Goal: Task Accomplishment & Management: Use online tool/utility

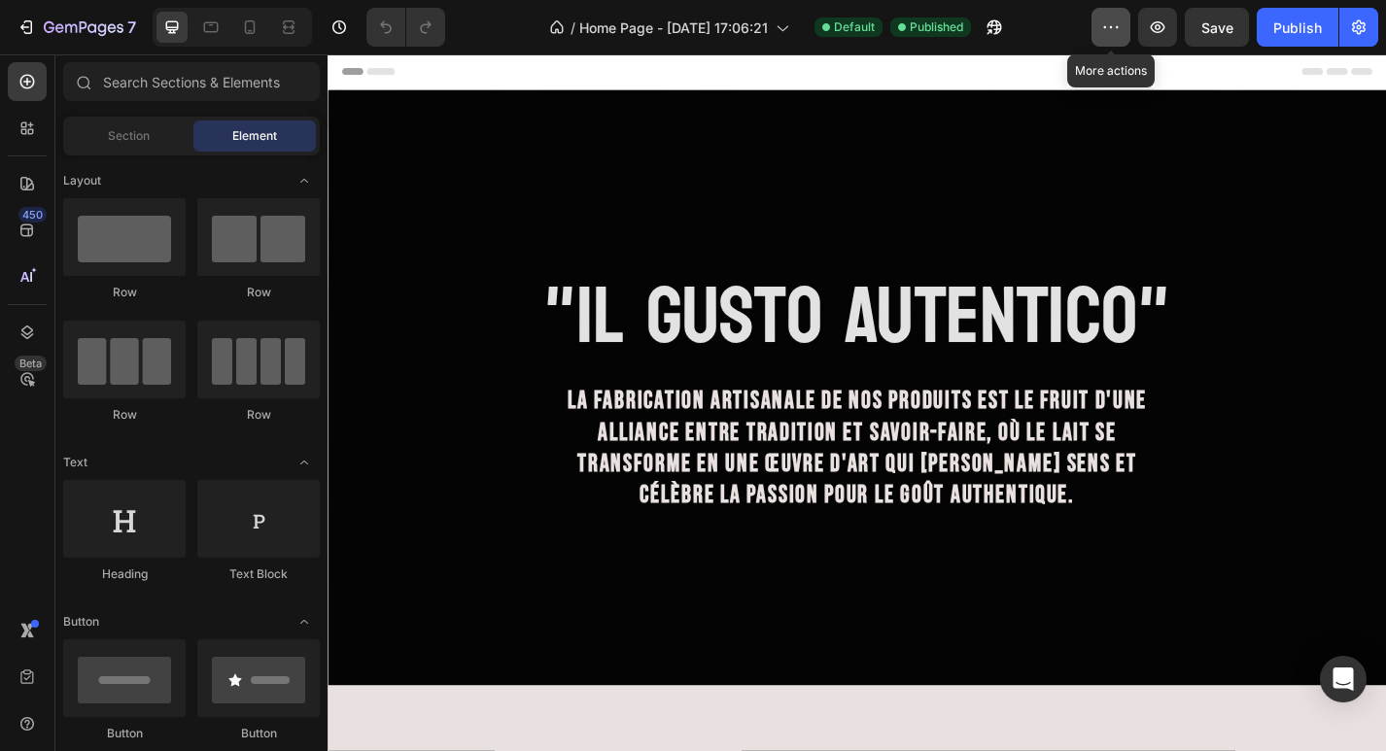
click at [1116, 27] on icon "button" at bounding box center [1117, 27] width 3 height 2
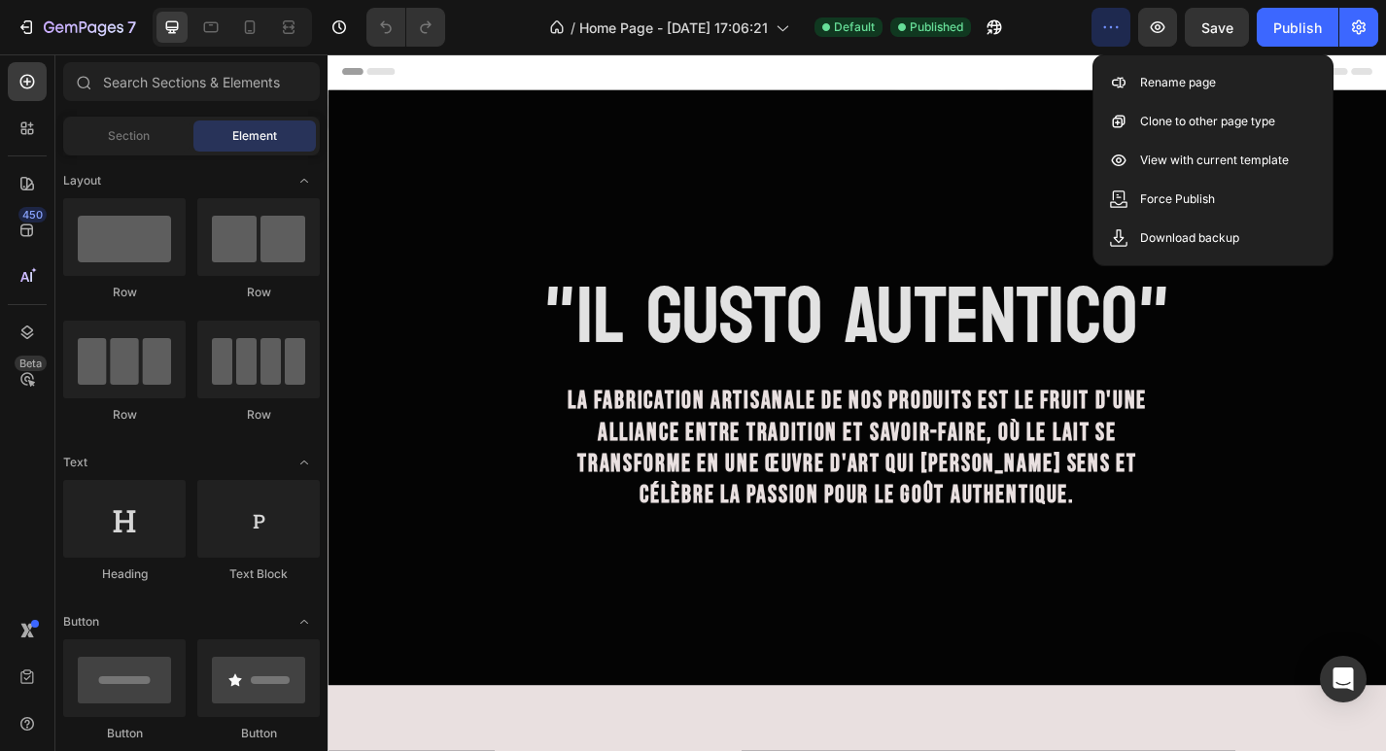
click at [1056, 34] on div "/ Home Page - [DATE] 17:06:21 Default Published" at bounding box center [776, 27] width 631 height 39
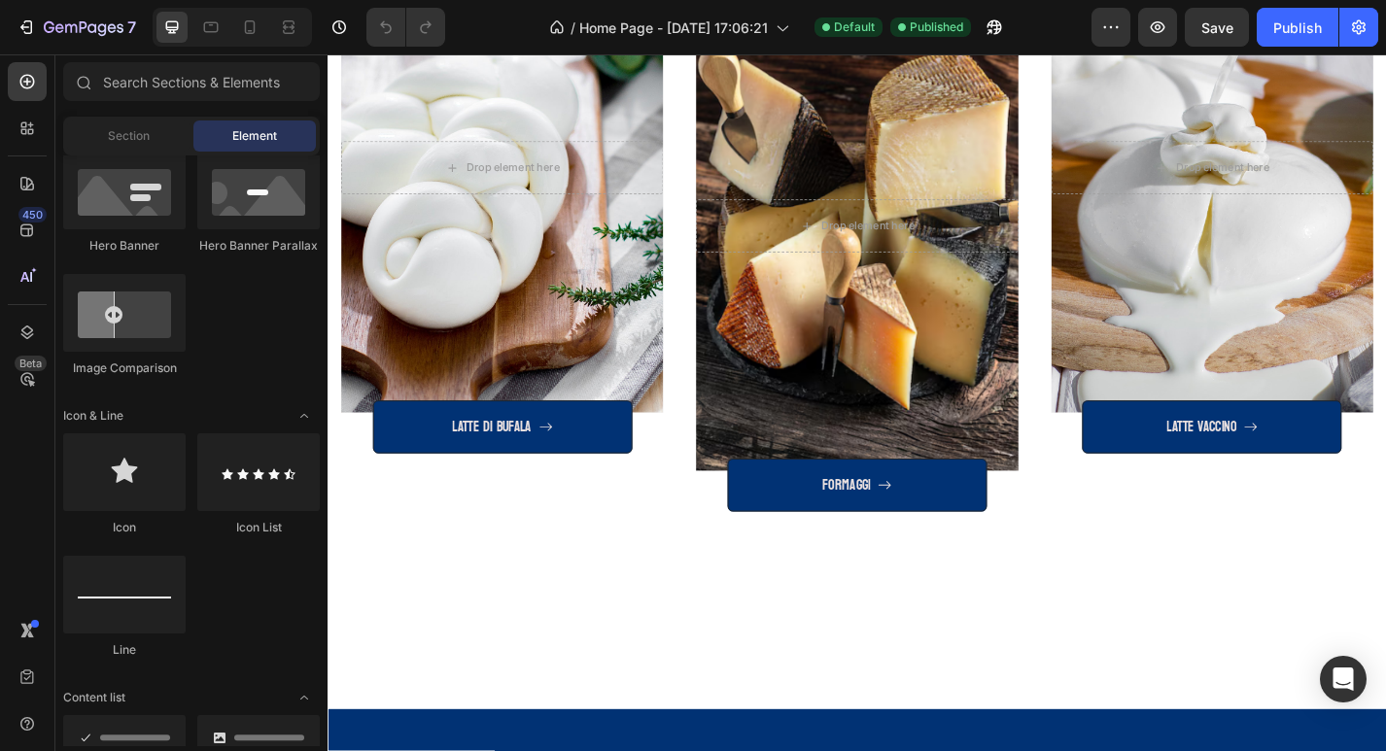
scroll to position [2697, 0]
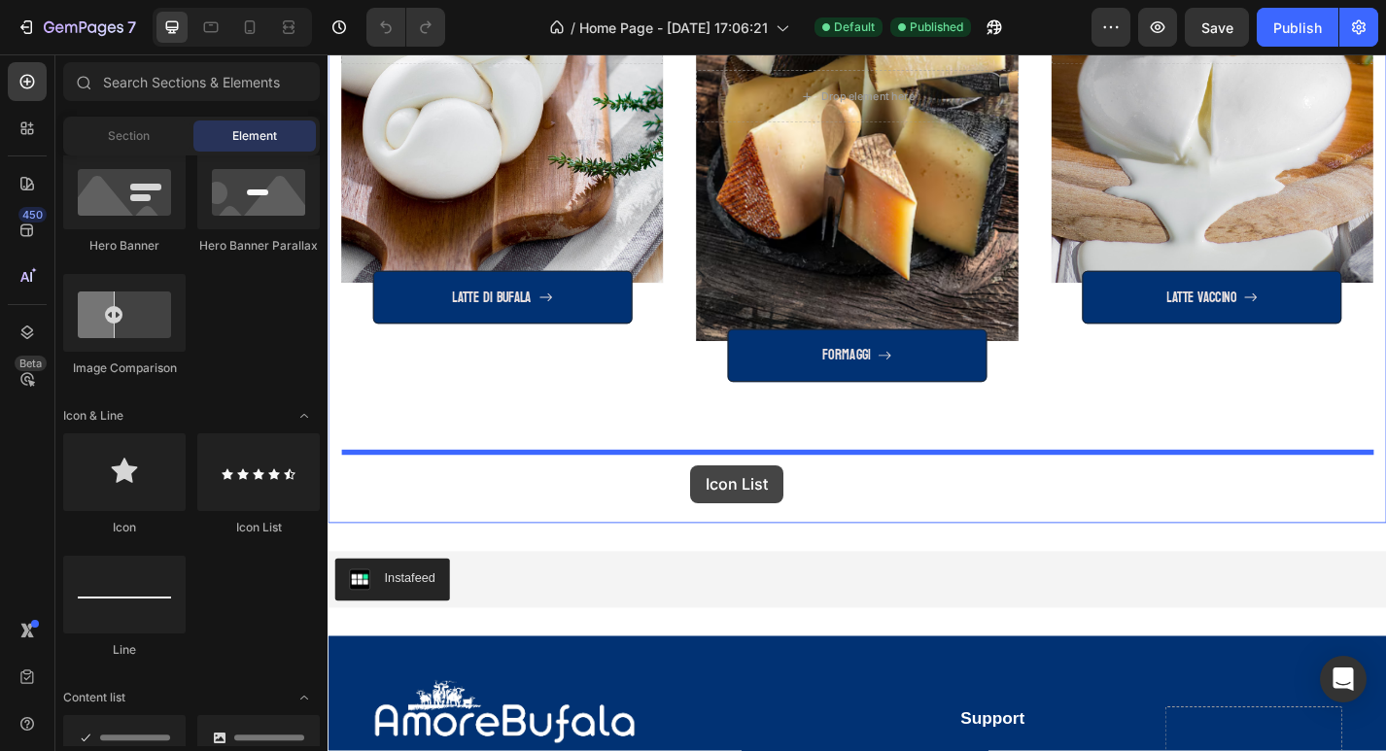
drag, startPoint x: 583, startPoint y: 539, endPoint x: 727, endPoint y: 507, distance: 147.4
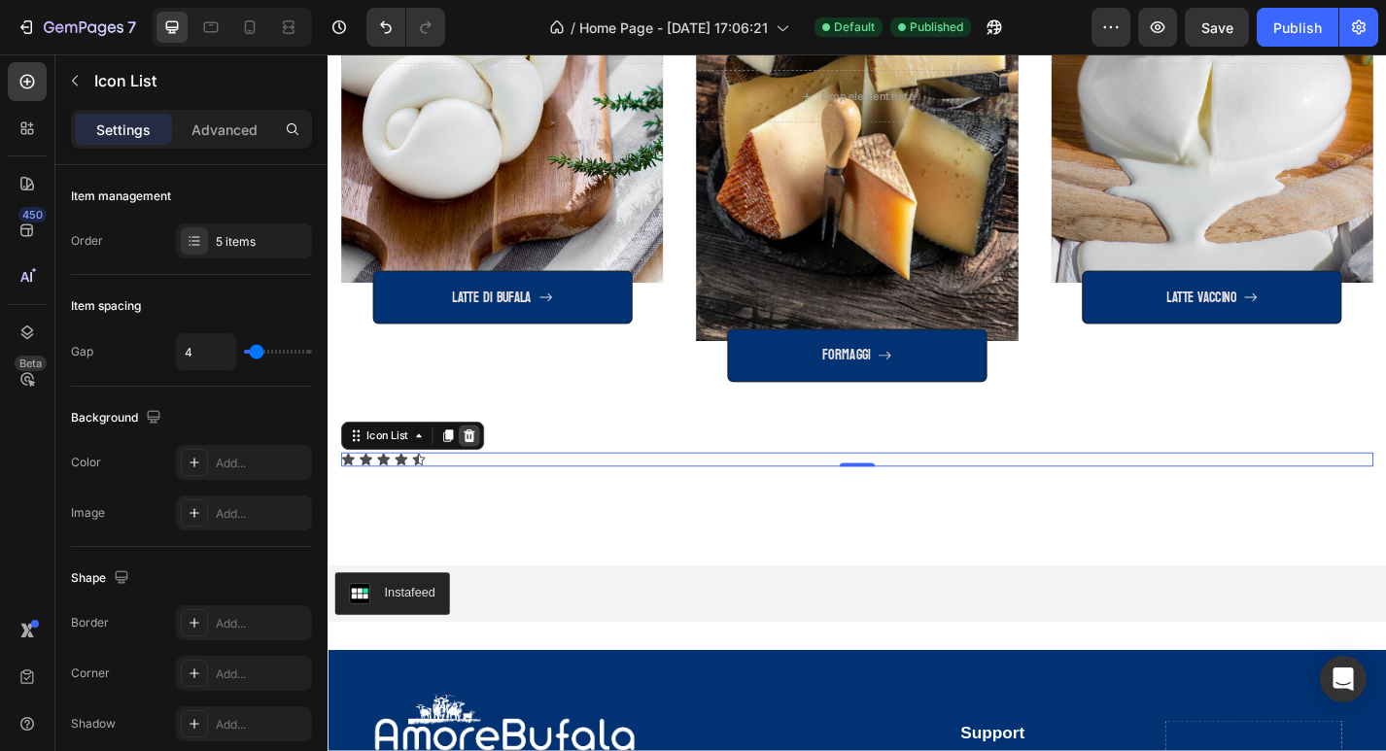
click at [481, 475] on icon at bounding box center [483, 475] width 16 height 16
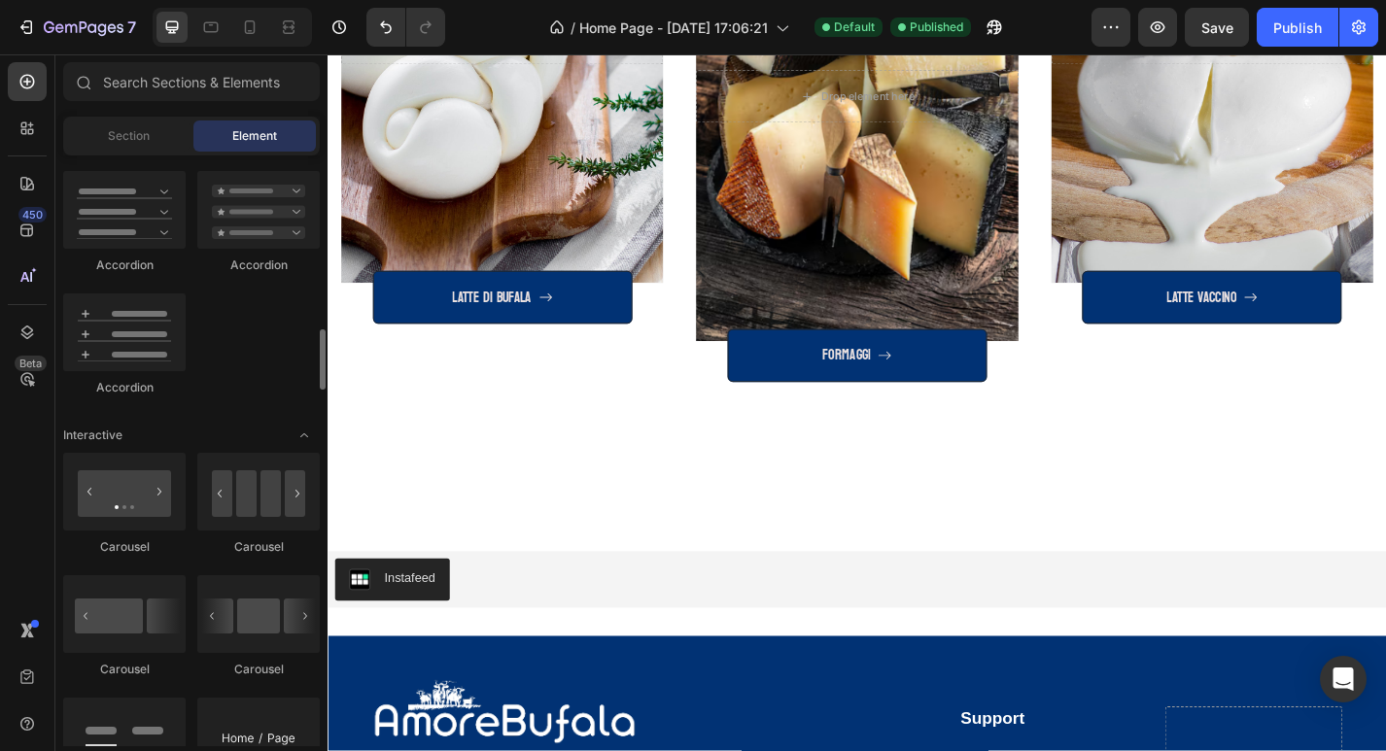
scroll to position [1688, 0]
click at [156, 500] on div at bounding box center [124, 491] width 122 height 78
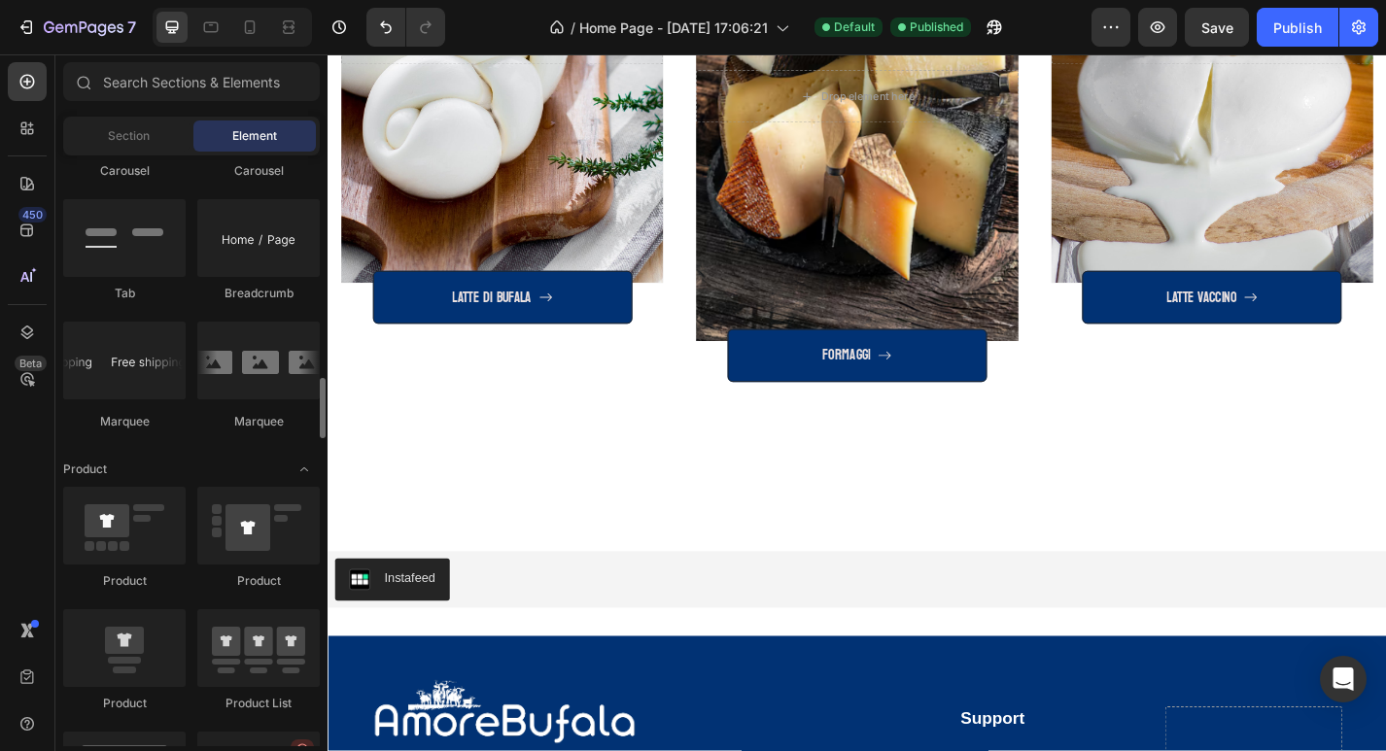
scroll to position [2188, 0]
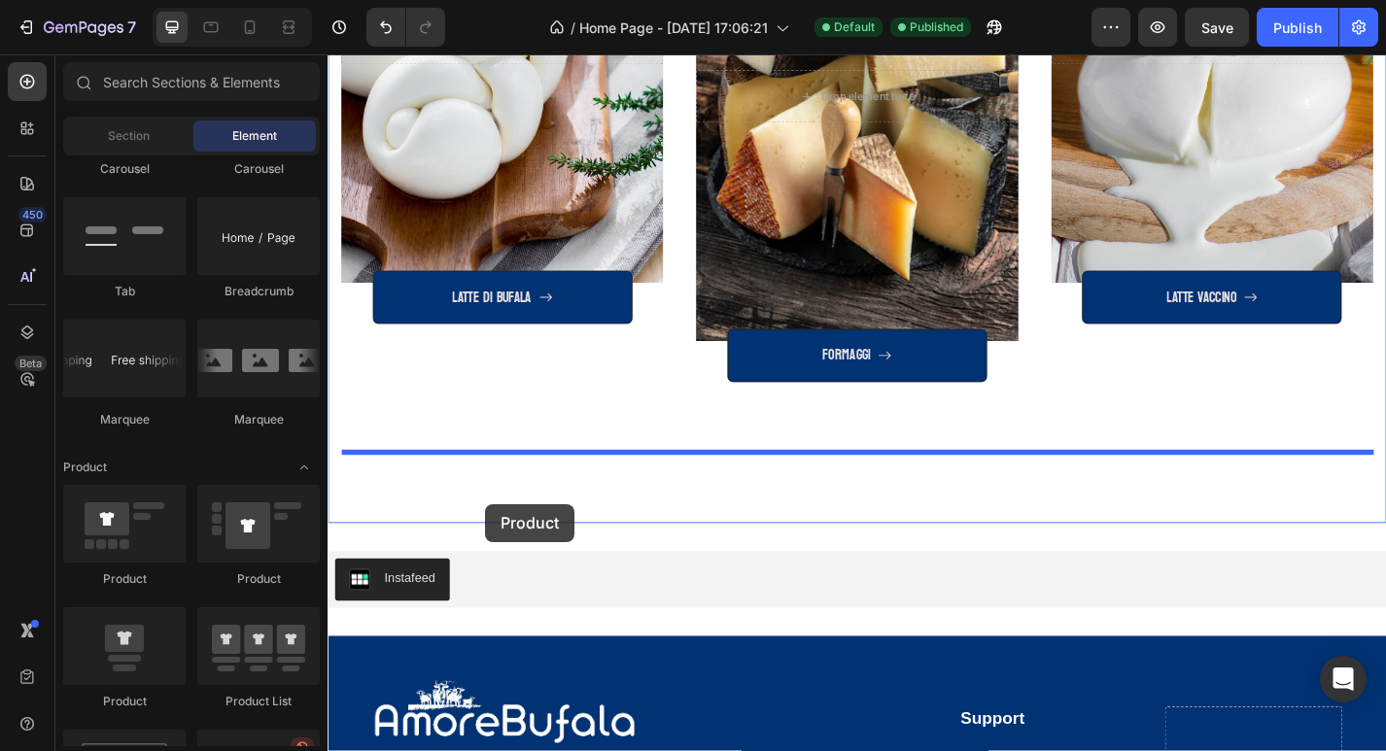
drag, startPoint x: 461, startPoint y: 596, endPoint x: 501, endPoint y: 548, distance: 62.7
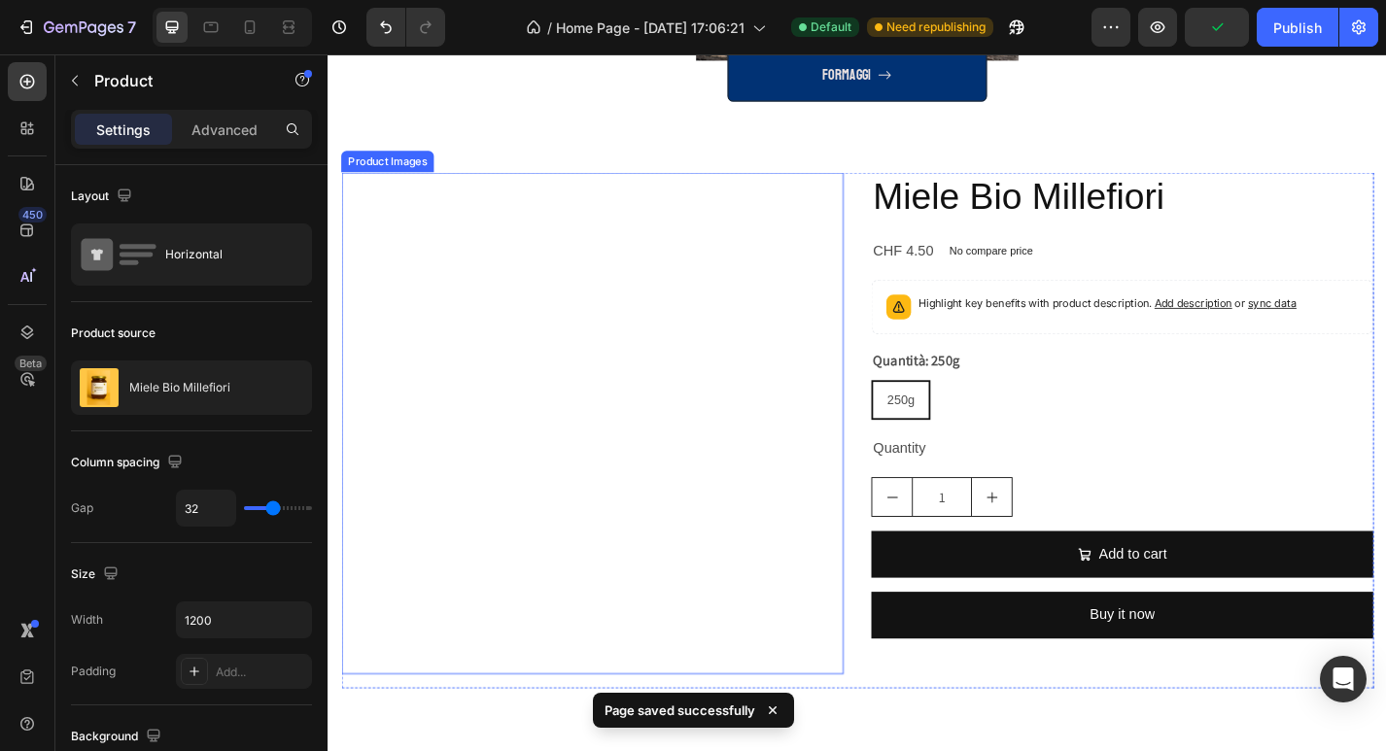
scroll to position [3008, 0]
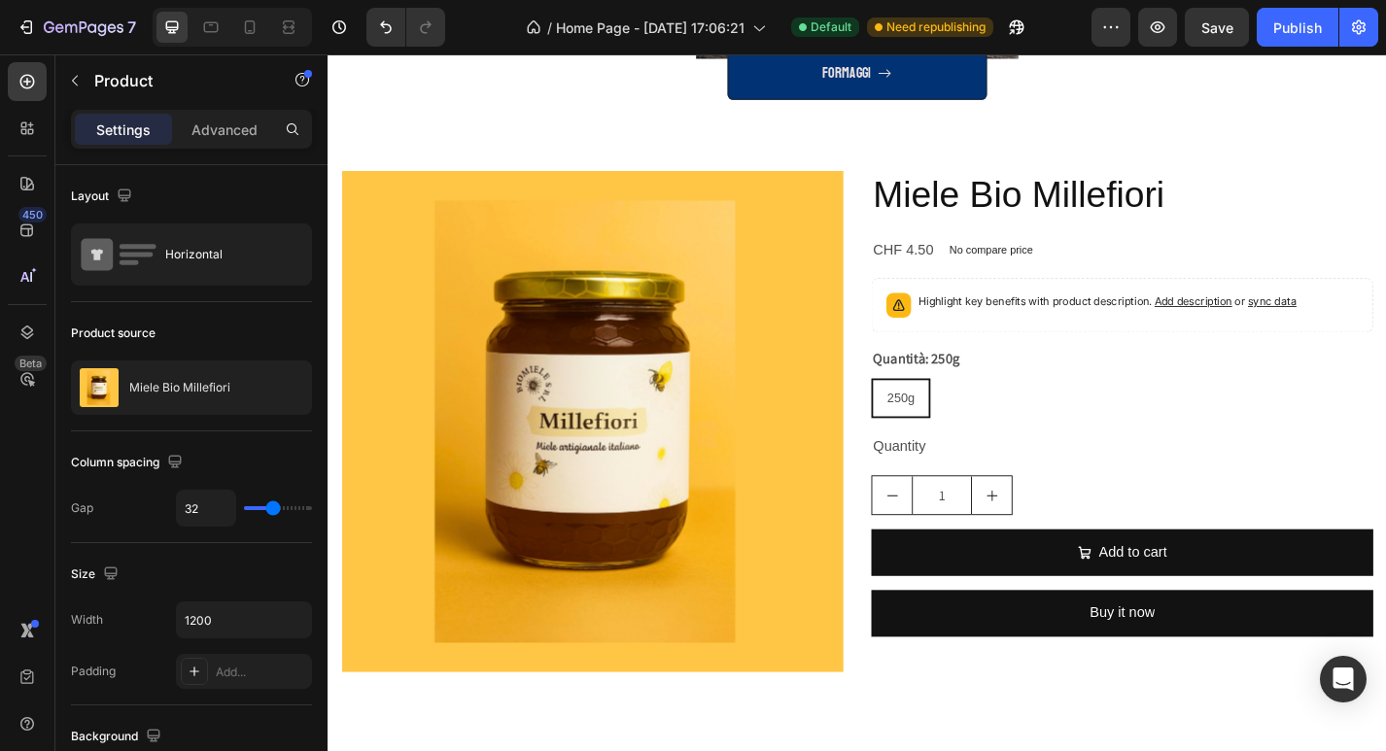
click at [1149, 706] on div "Miele Bio Millefiori Product Title CHF 4.50 Product Price Product Price No comp…" at bounding box center [1202, 467] width 553 height 569
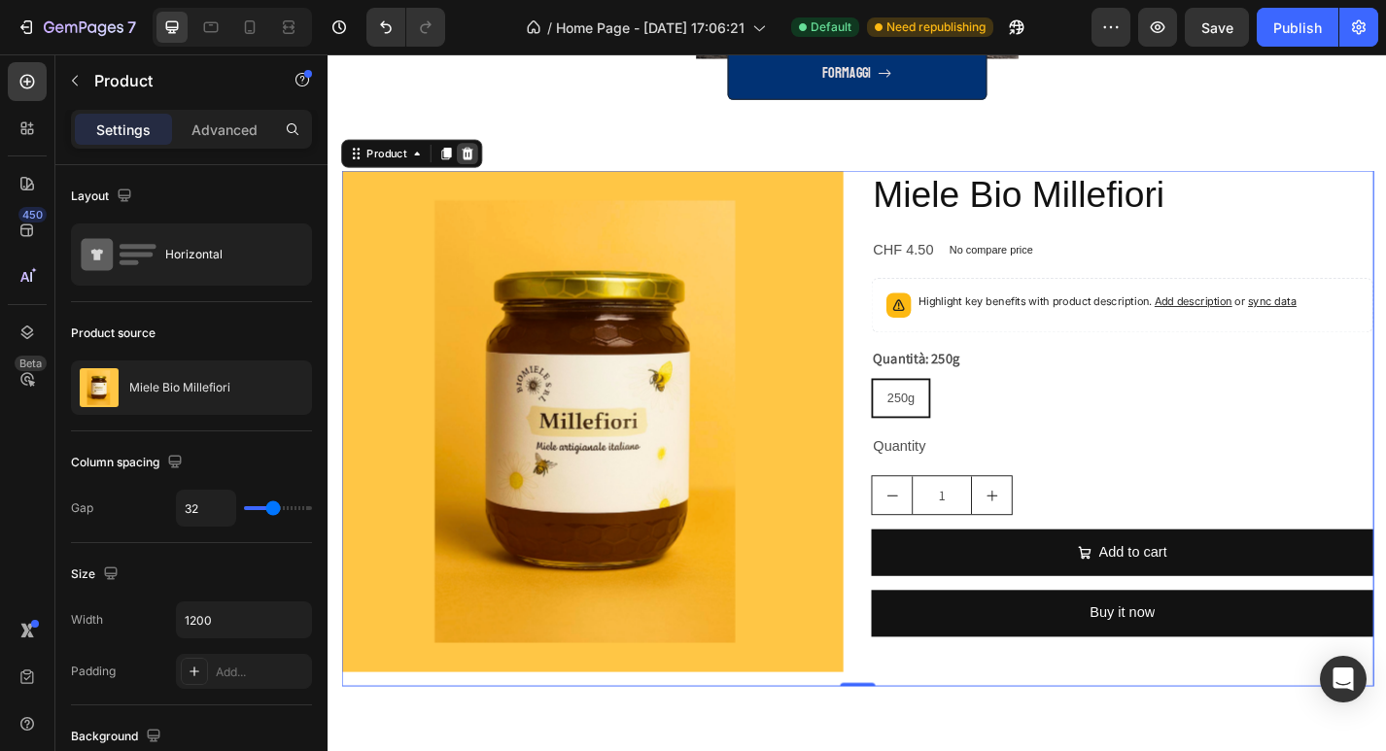
click at [490, 162] on div at bounding box center [480, 164] width 23 height 23
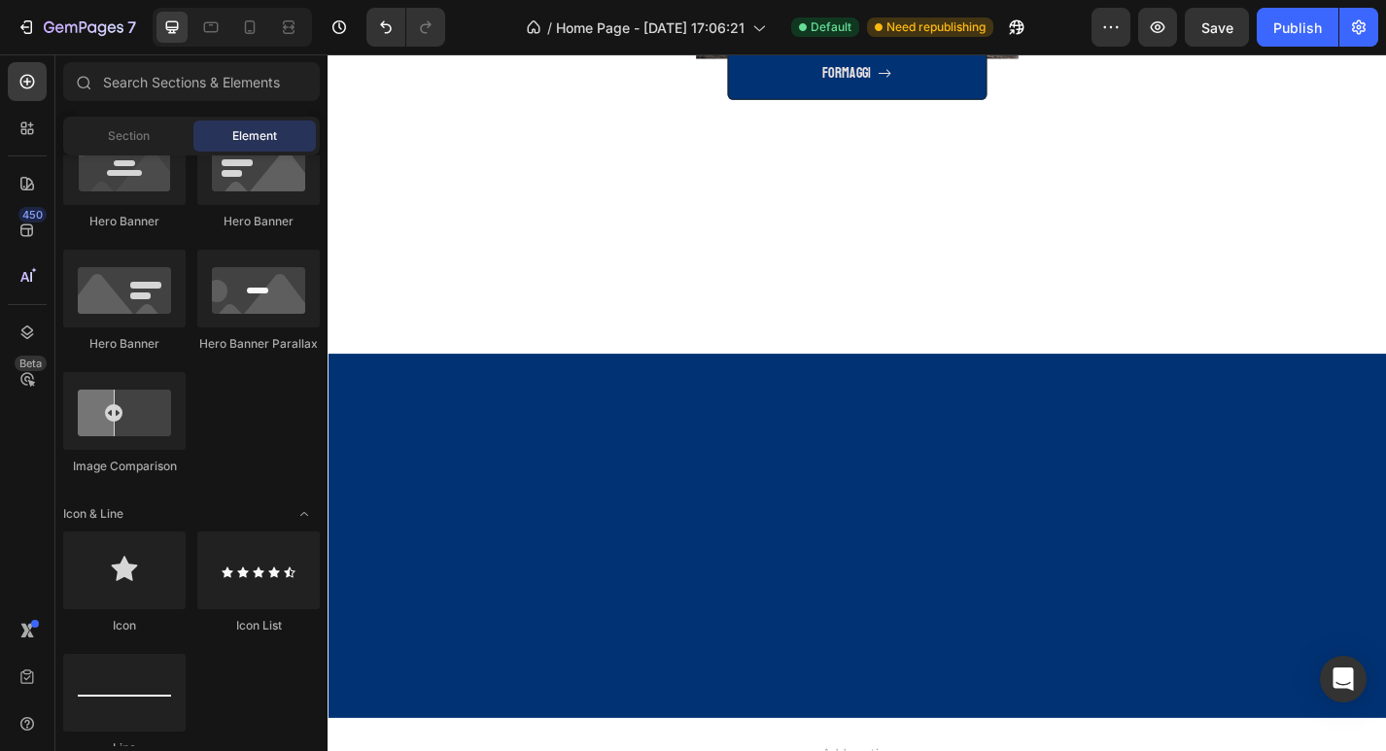
scroll to position [0, 0]
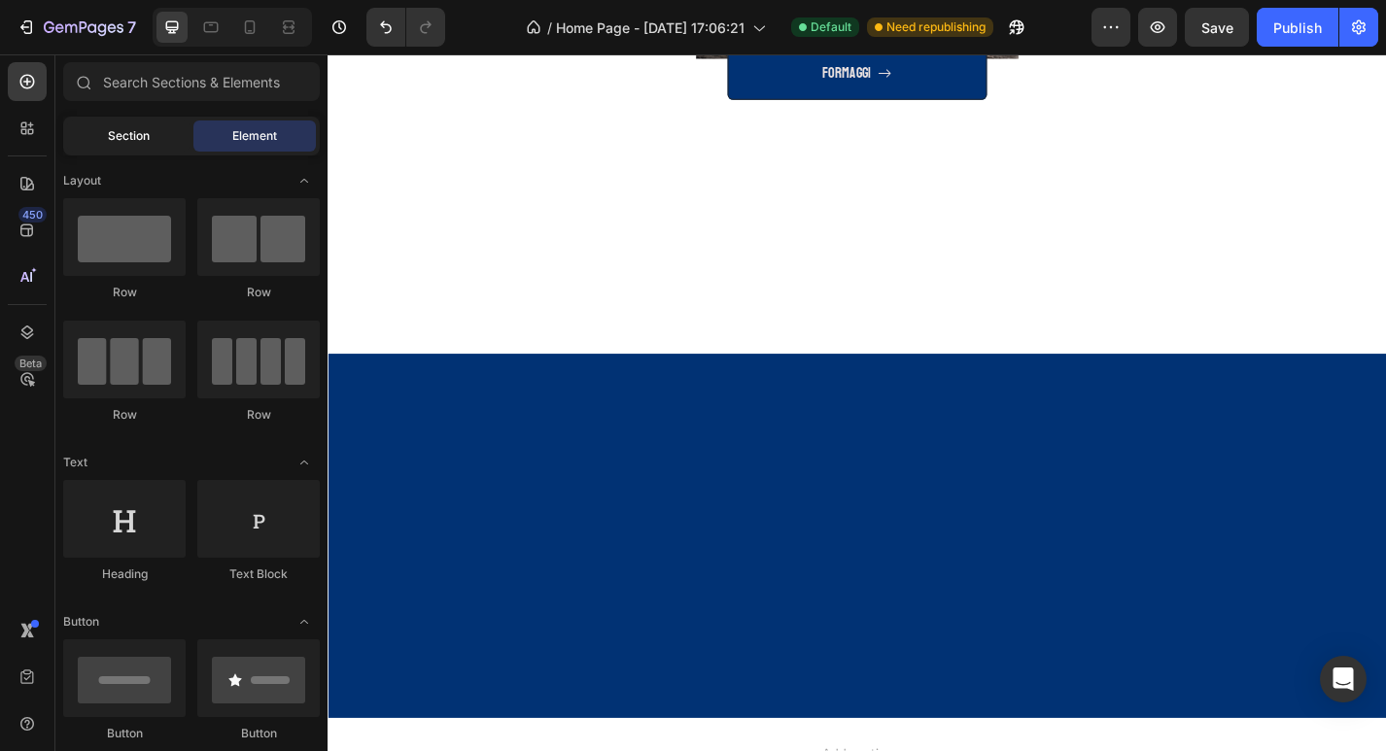
click at [152, 137] on div "Section" at bounding box center [128, 136] width 122 height 31
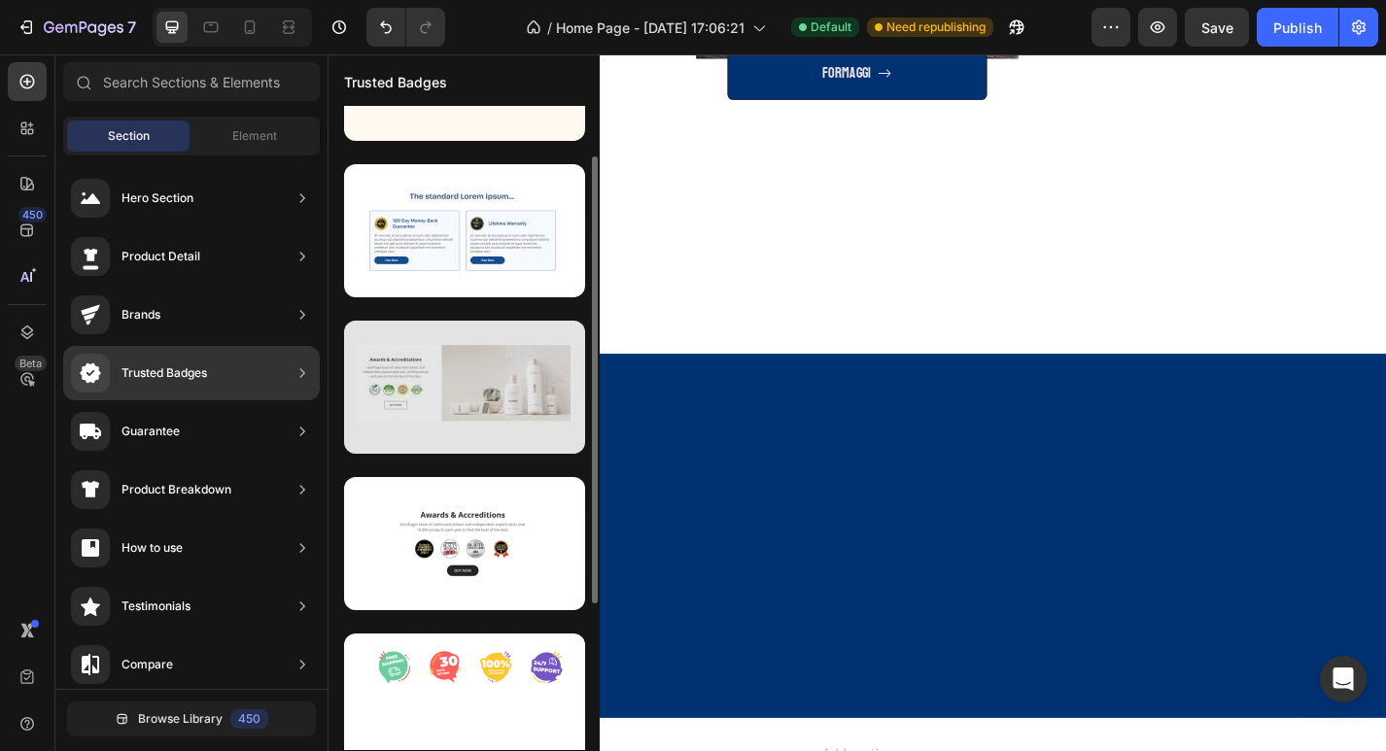
scroll to position [89, 0]
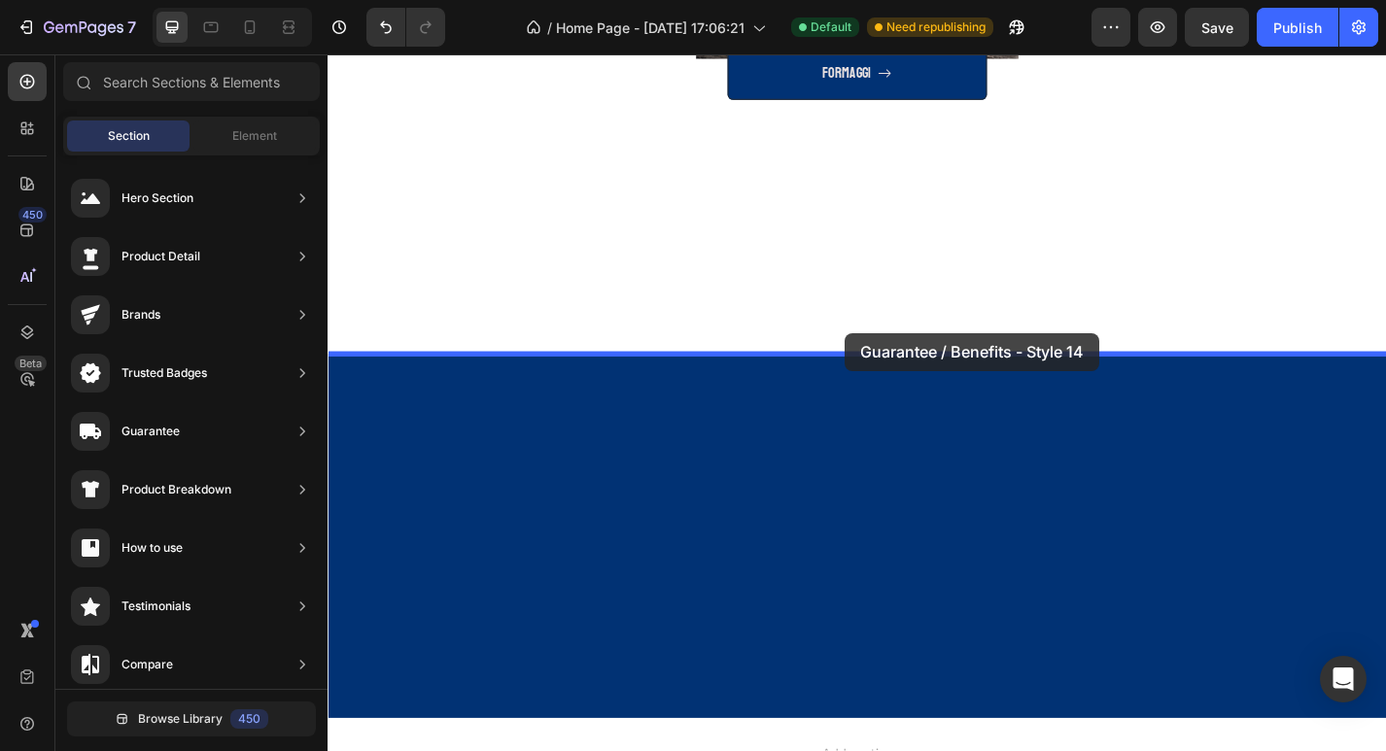
drag, startPoint x: 794, startPoint y: 607, endPoint x: 896, endPoint y: 362, distance: 265.3
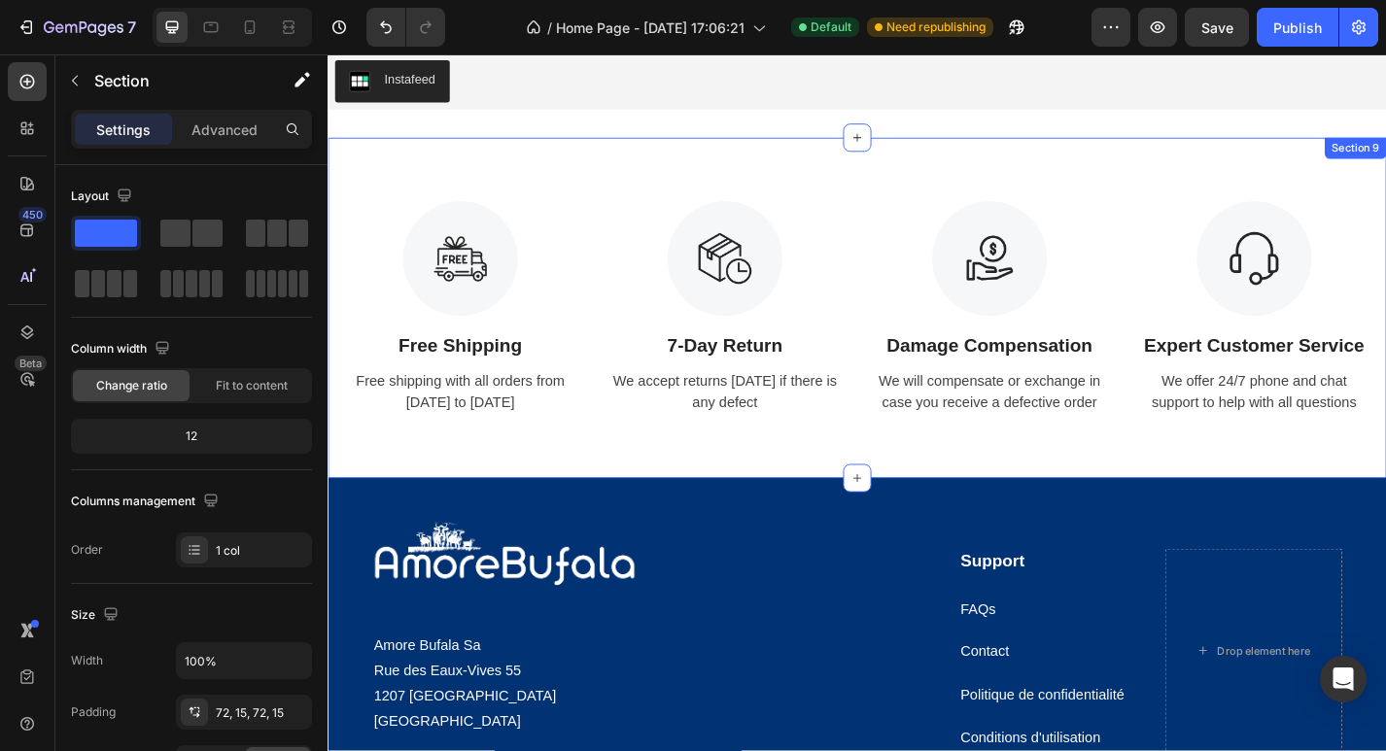
scroll to position [3211, 0]
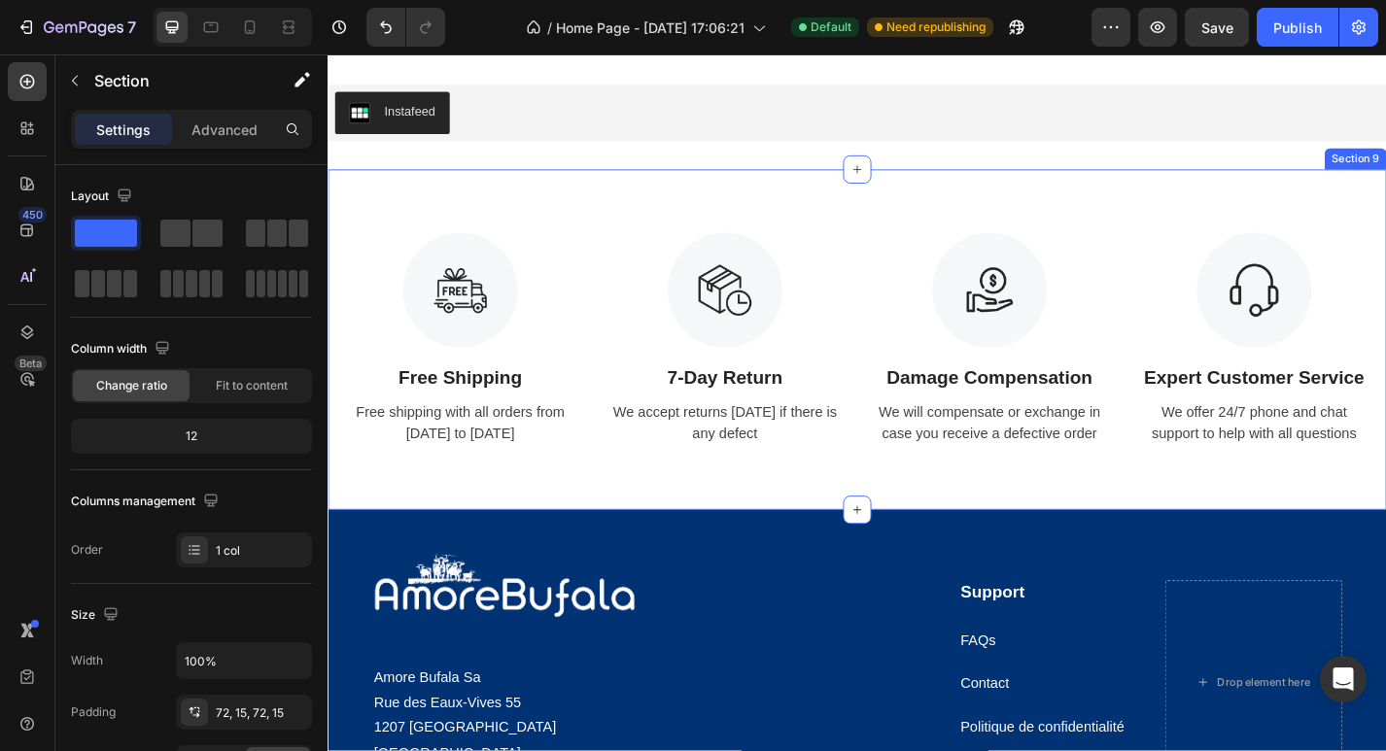
click at [923, 245] on div "Image Free Shipping Text Block Free shipping with all orders from [DATE] to [DA…" at bounding box center [910, 369] width 1166 height 375
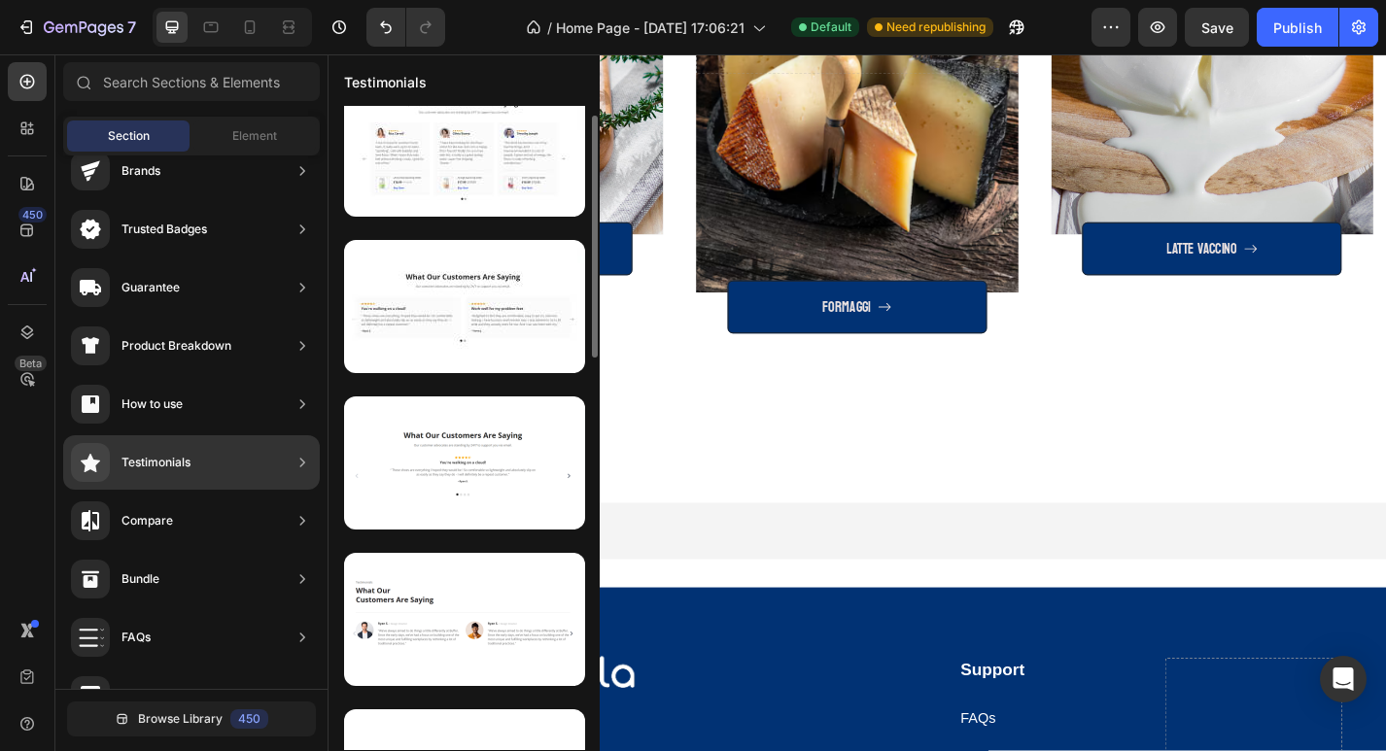
scroll to position [0, 0]
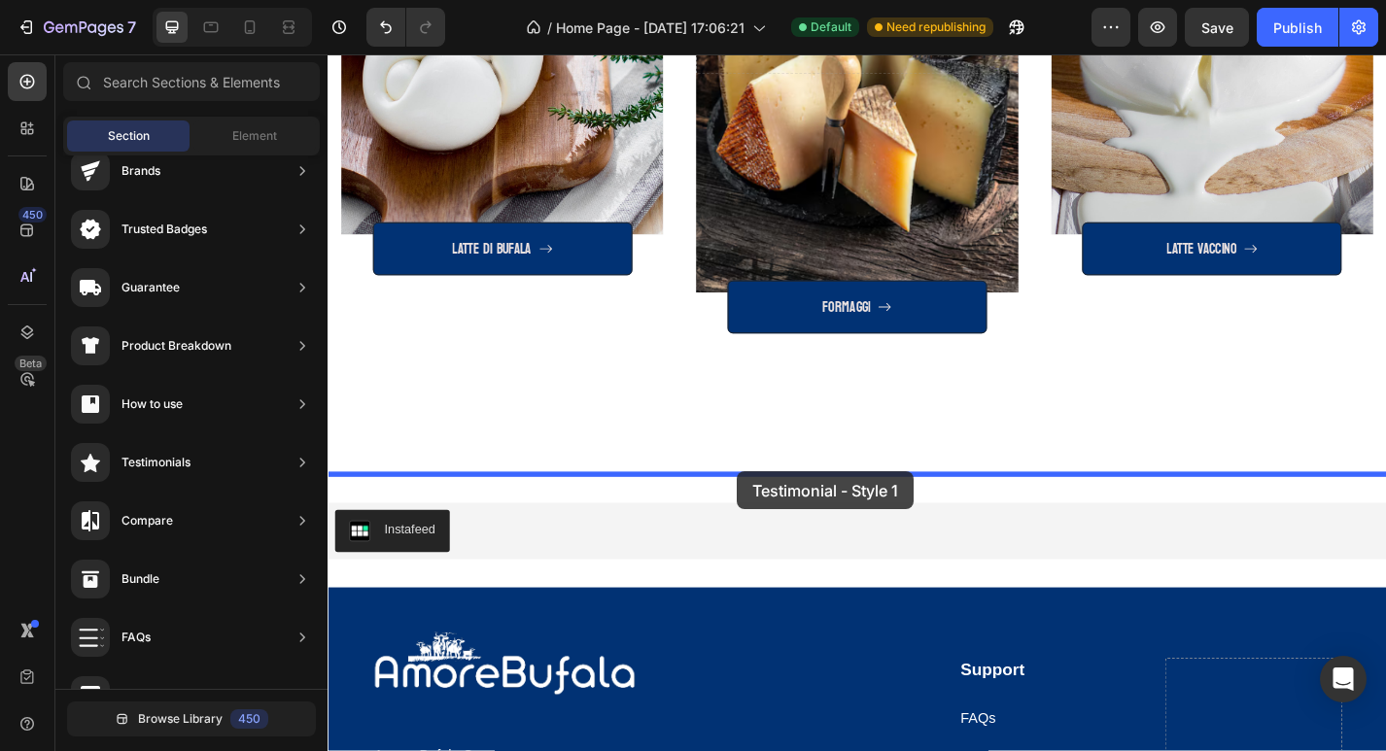
drag, startPoint x: 770, startPoint y: 261, endPoint x: 778, endPoint y: 514, distance: 252.8
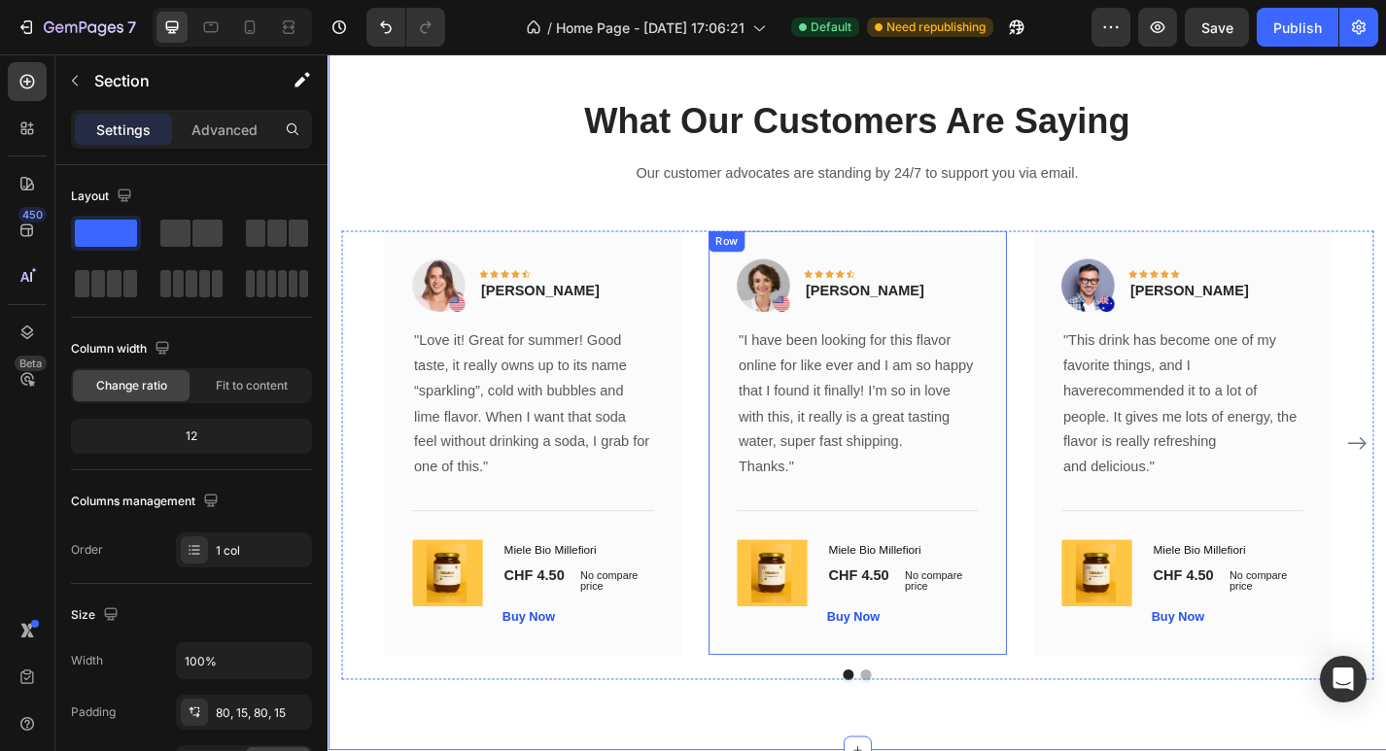
scroll to position [3247, 0]
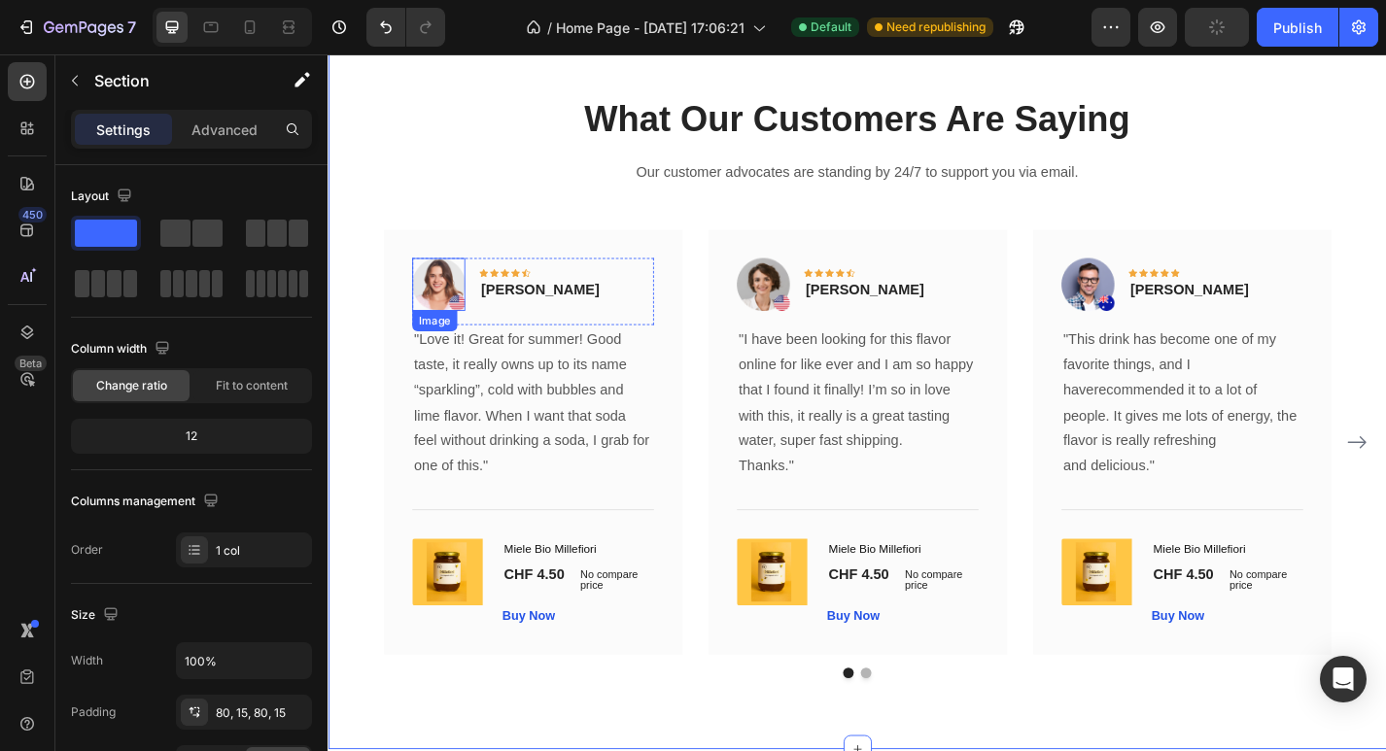
click at [467, 332] on img at bounding box center [449, 308] width 58 height 58
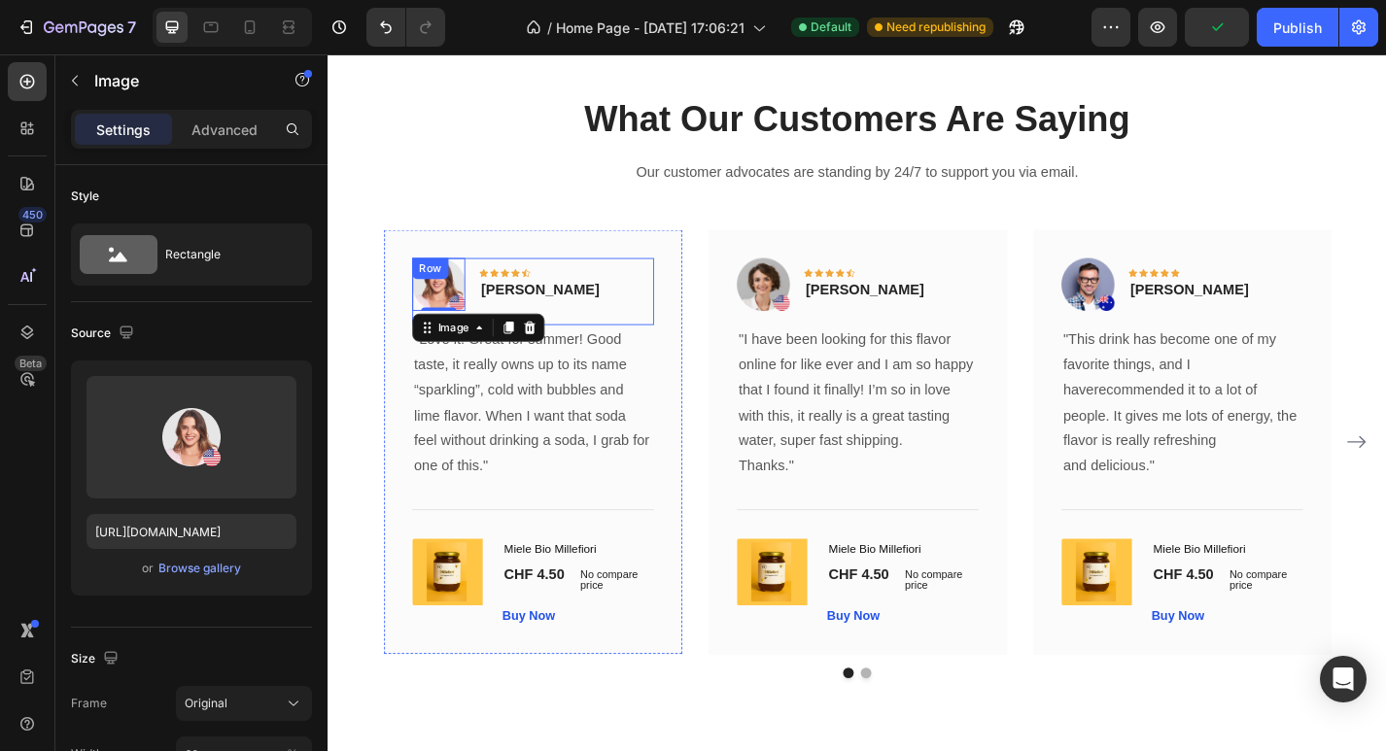
click at [642, 327] on div "Image 0 Icon Icon Icon Icon Icon Row [PERSON_NAME] Text block Row" at bounding box center [553, 316] width 266 height 74
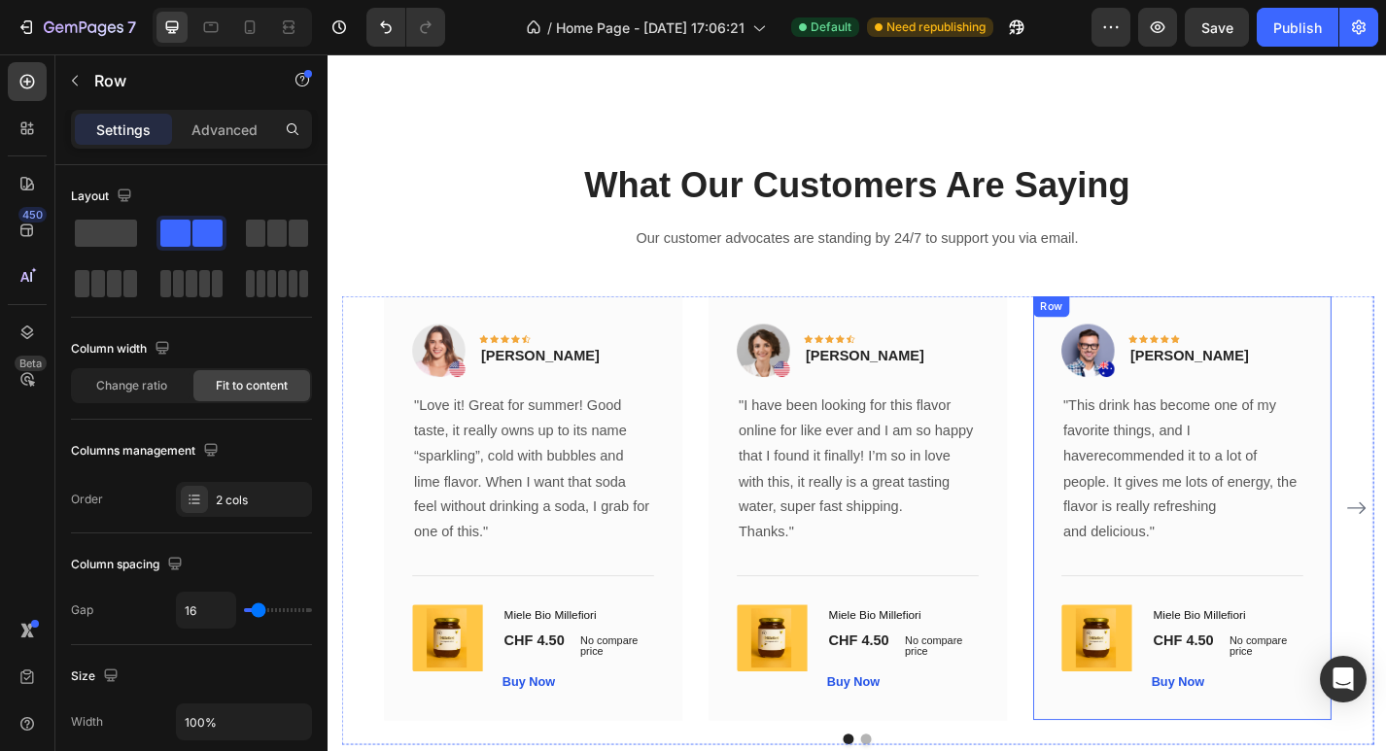
scroll to position [3167, 0]
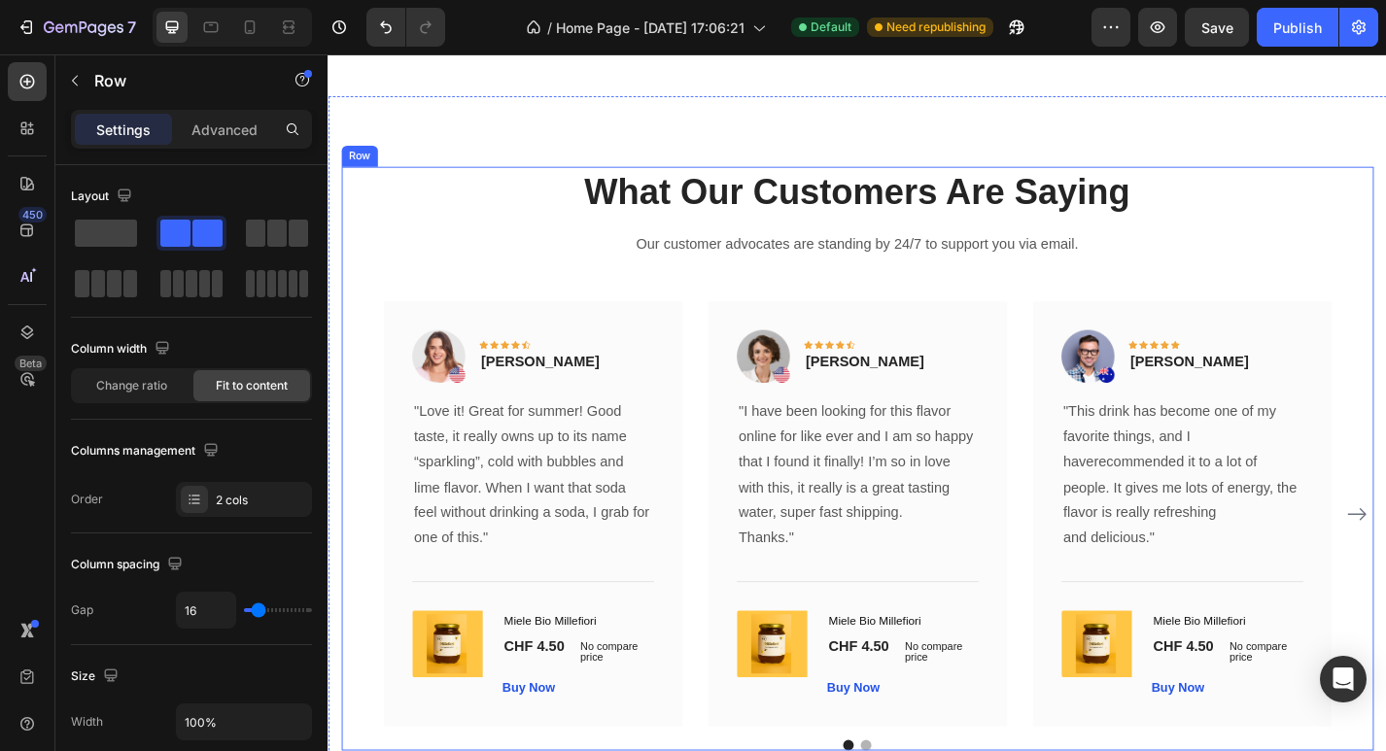
click at [1264, 291] on div "What Our Customers Are Saying Heading Our customer advocates are standing by 24…" at bounding box center [910, 500] width 1137 height 643
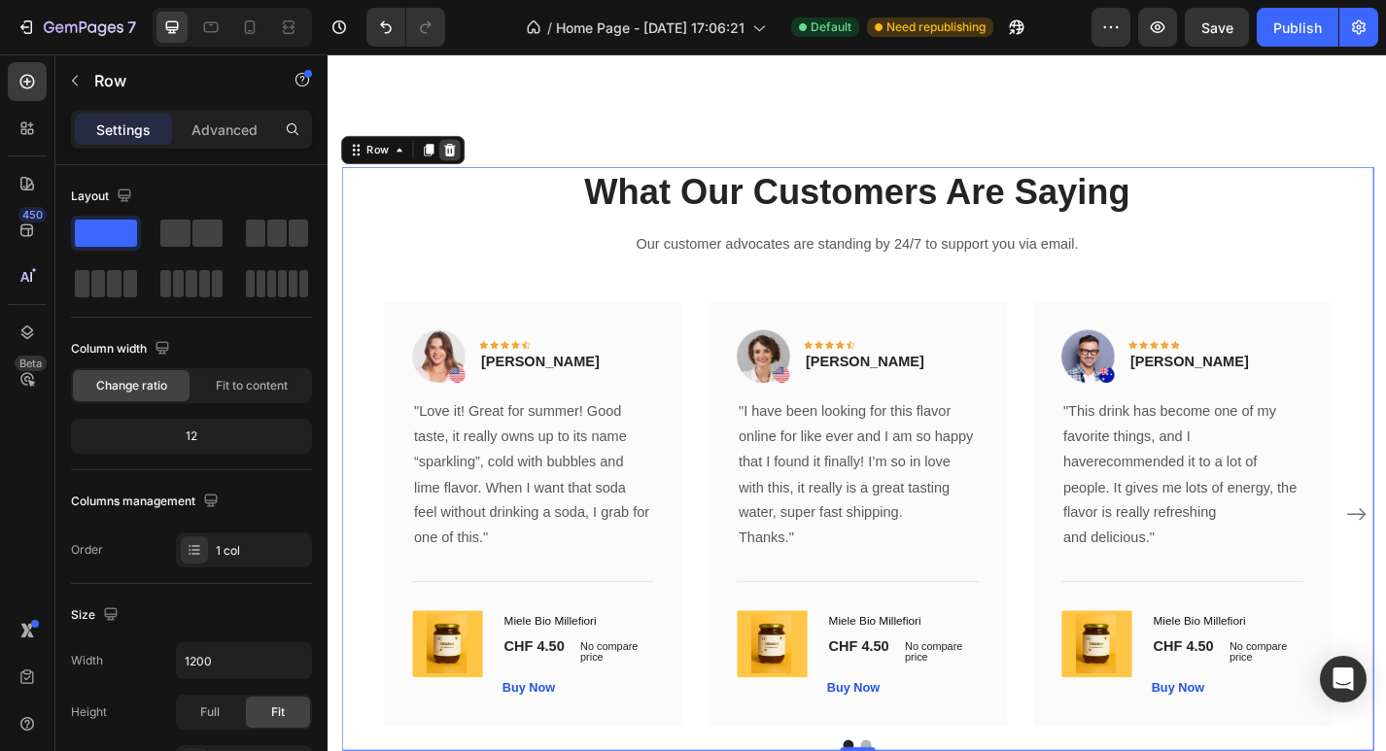
click at [467, 164] on icon at bounding box center [462, 161] width 16 height 16
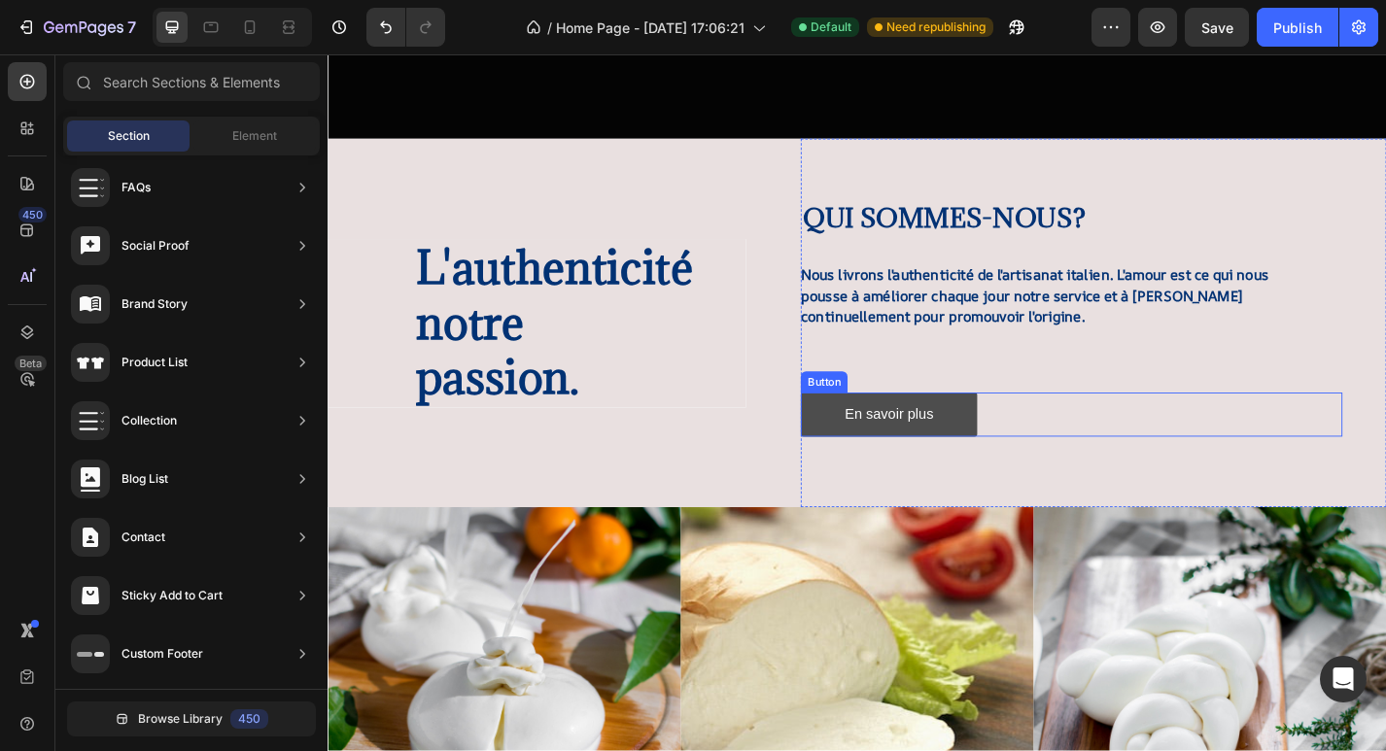
scroll to position [604, 0]
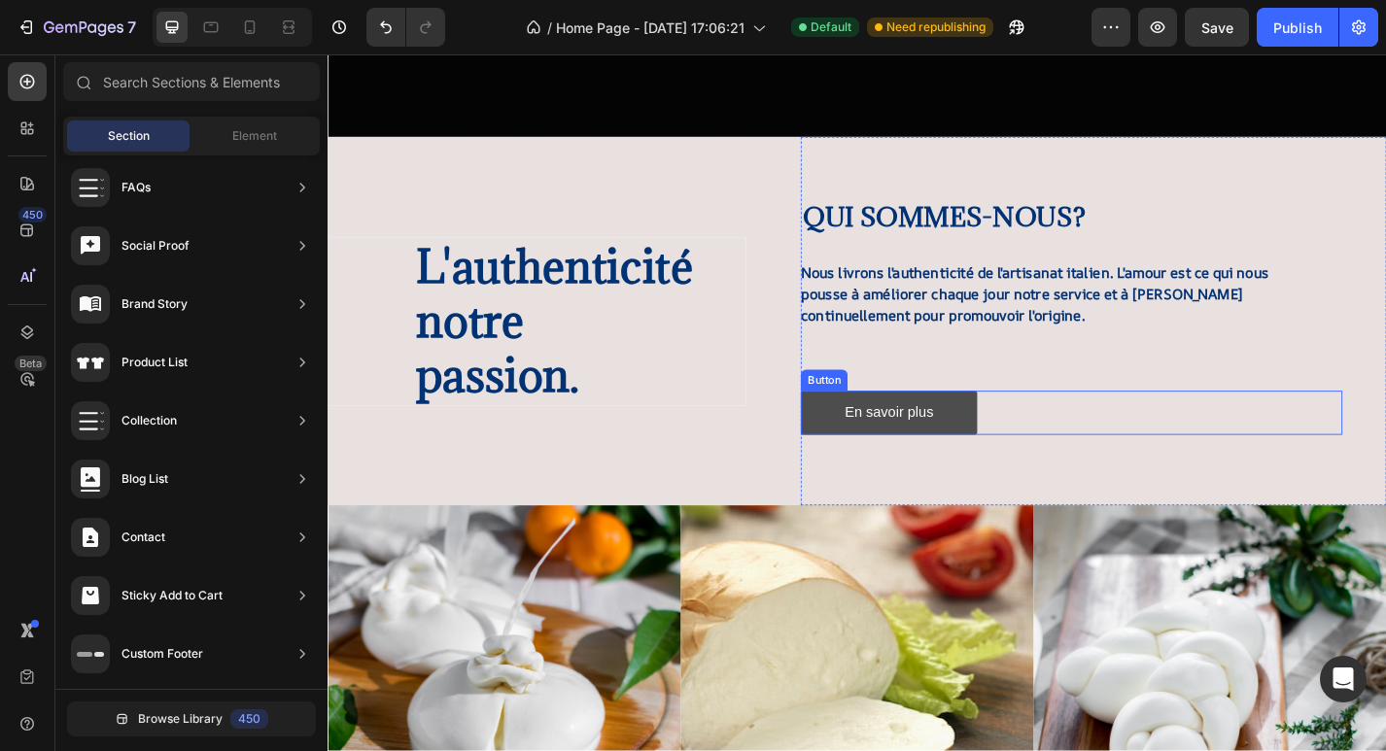
click at [1007, 458] on link "En savoir plus" at bounding box center [945, 450] width 194 height 49
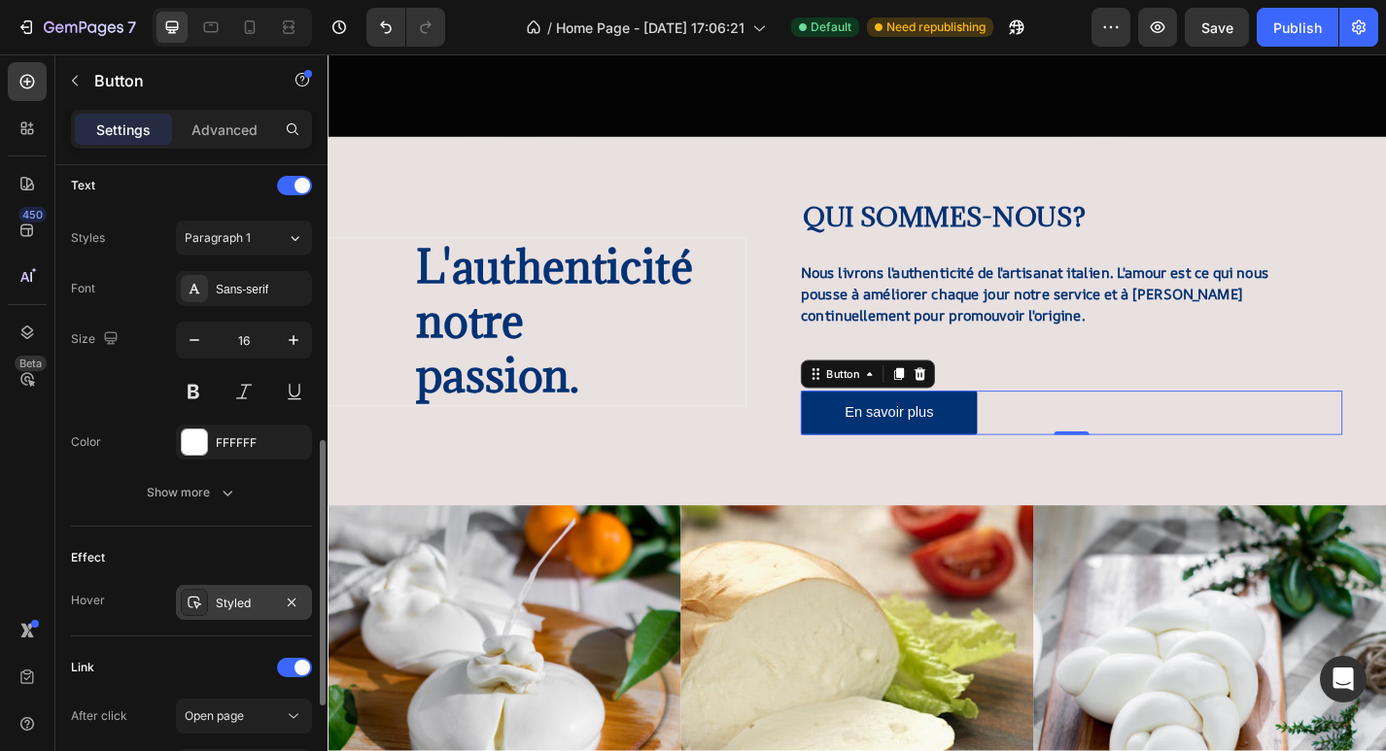
scroll to position [904, 0]
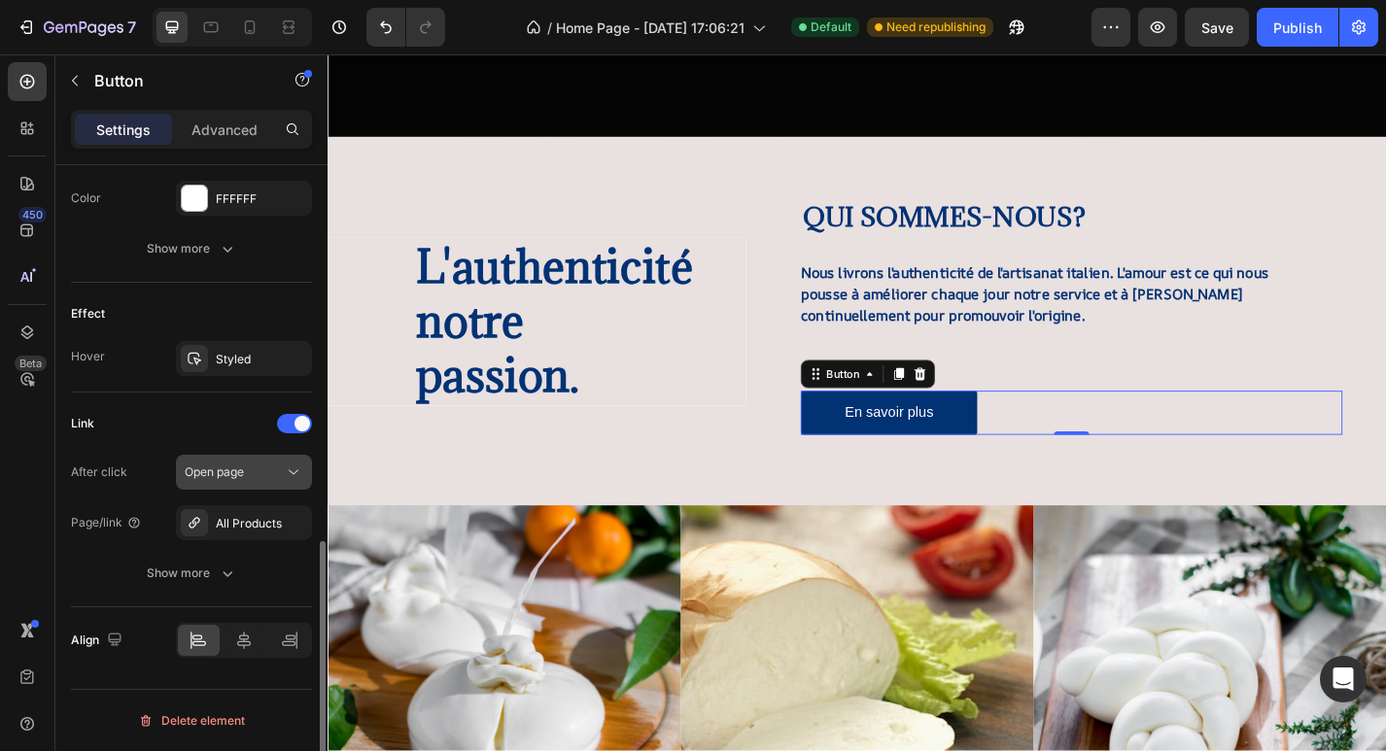
click at [262, 478] on div "Open page" at bounding box center [234, 472] width 99 height 17
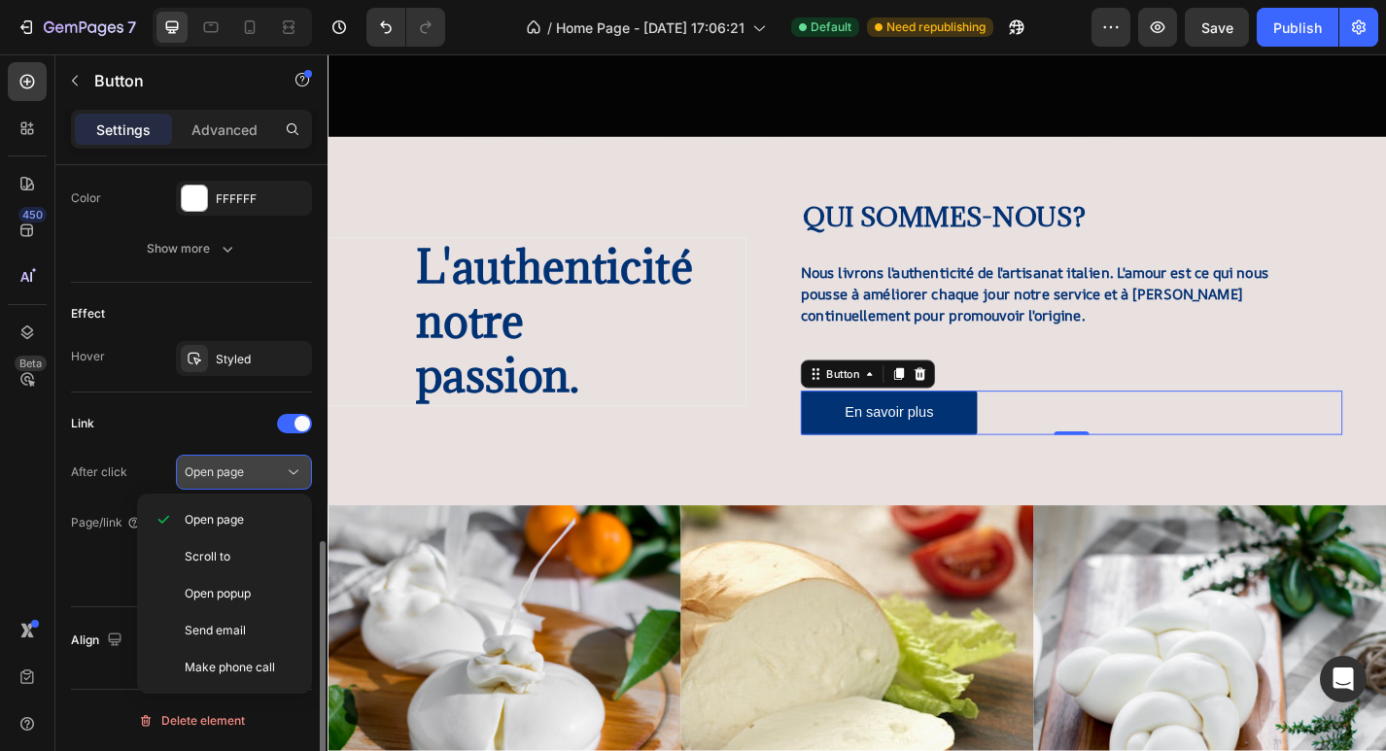
click at [262, 478] on div "Open page" at bounding box center [234, 472] width 99 height 17
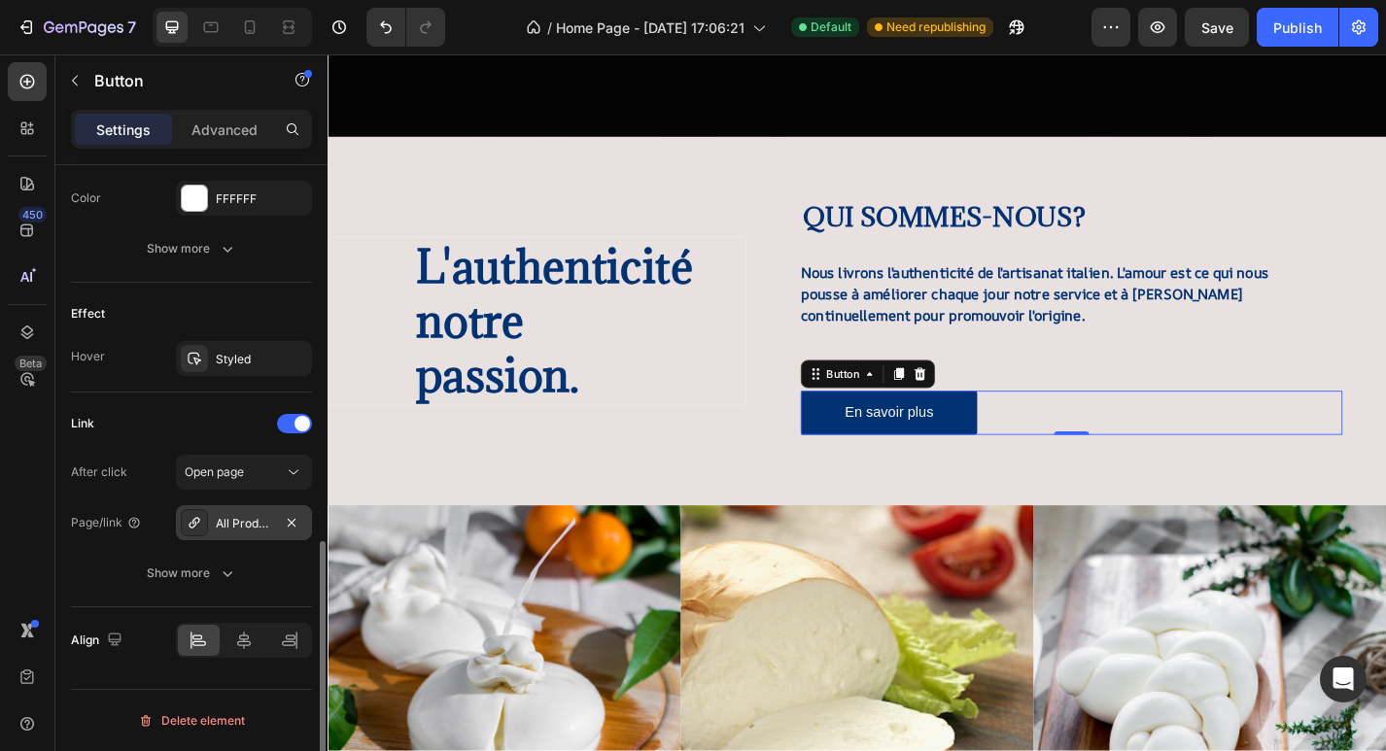
click at [263, 525] on div "All Products" at bounding box center [244, 523] width 56 height 17
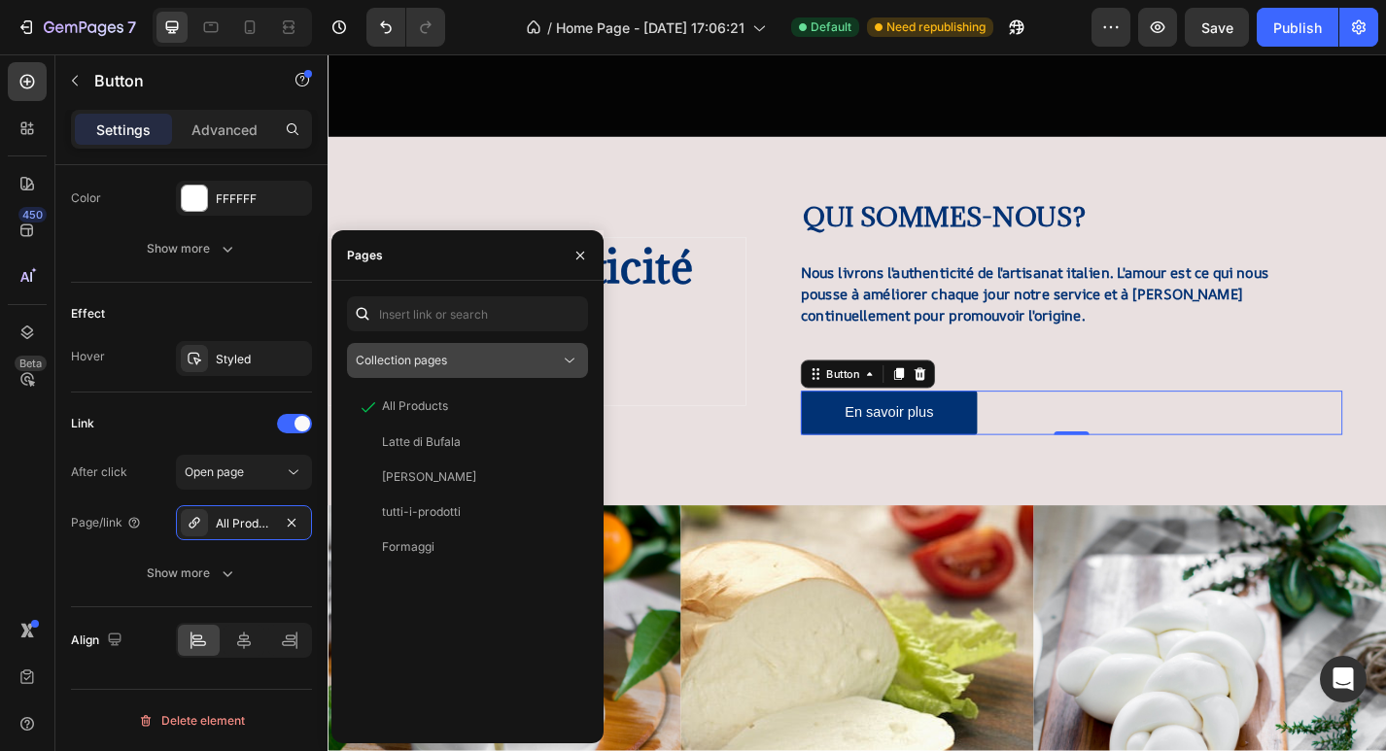
click at [478, 349] on button "Collection pages" at bounding box center [467, 360] width 241 height 35
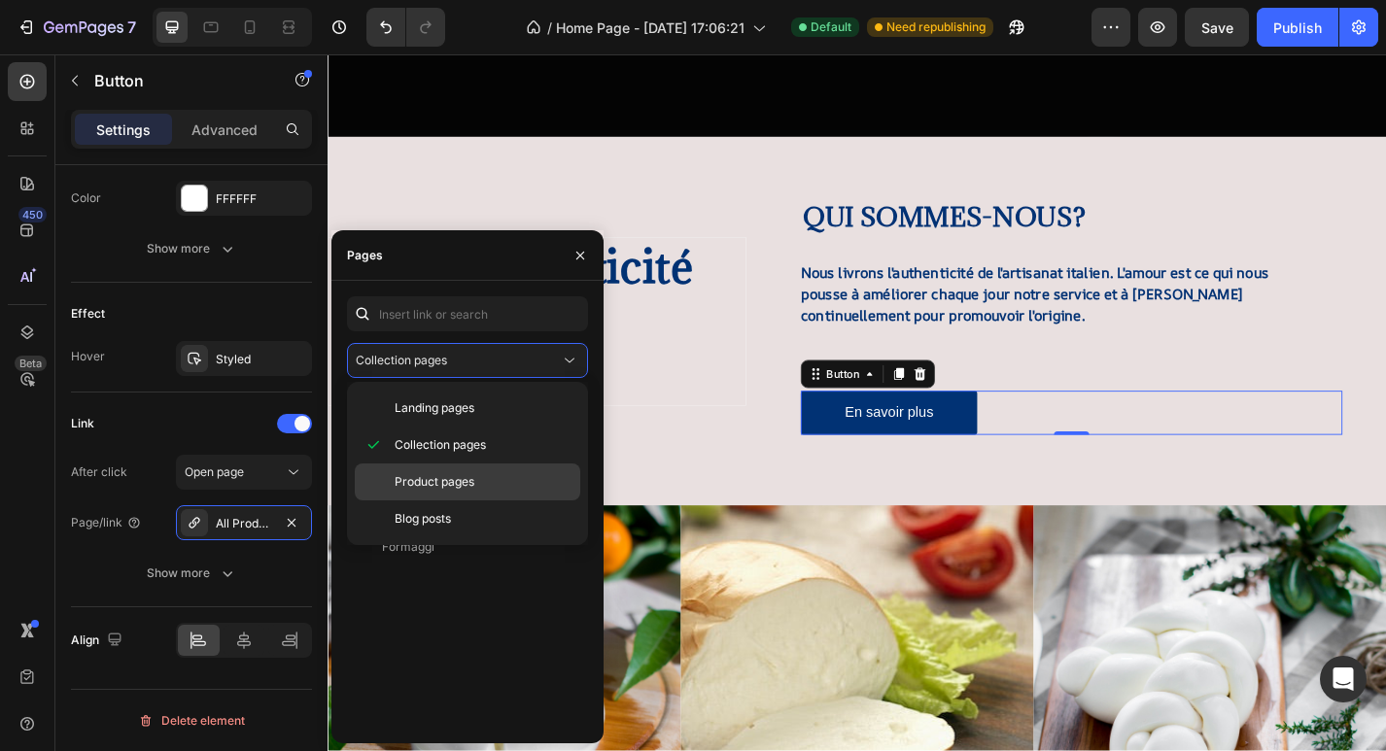
click at [473, 483] on span "Product pages" at bounding box center [435, 481] width 80 height 17
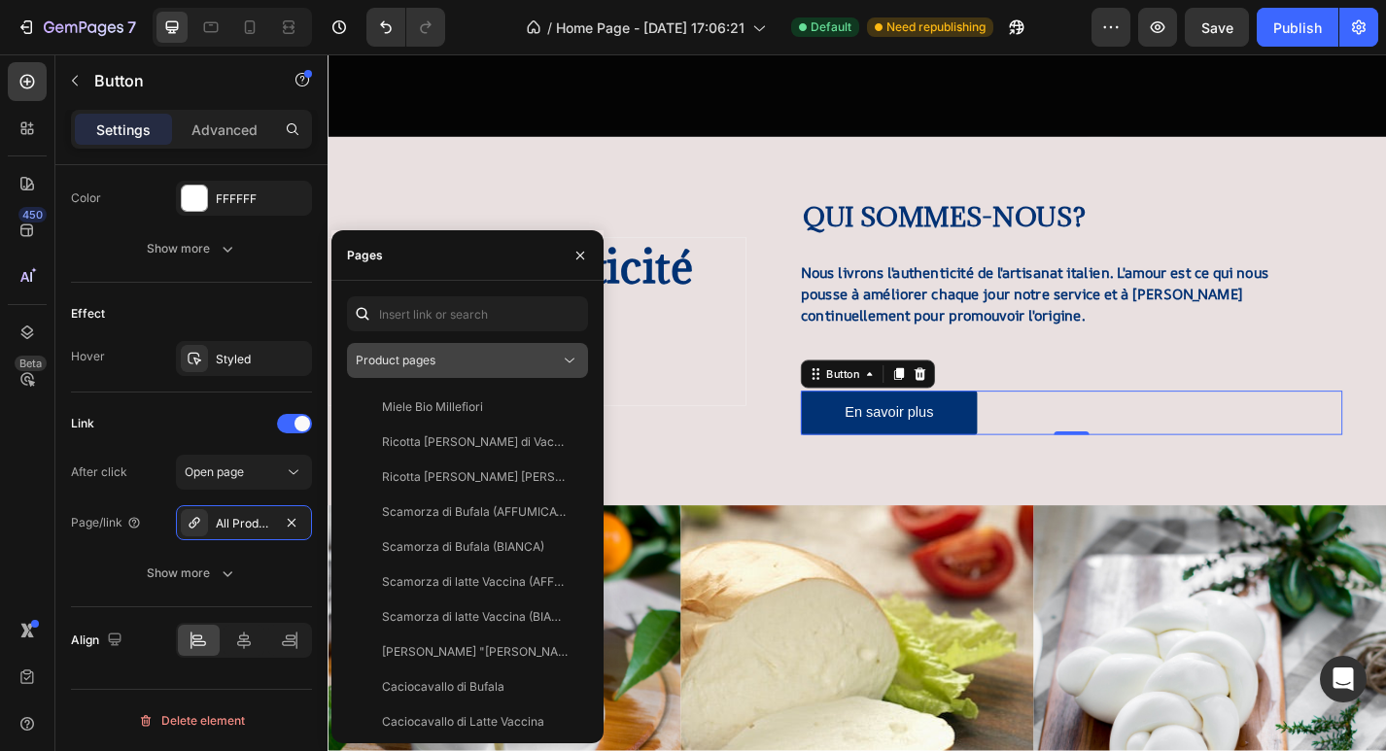
click at [478, 370] on button "Product pages" at bounding box center [467, 360] width 241 height 35
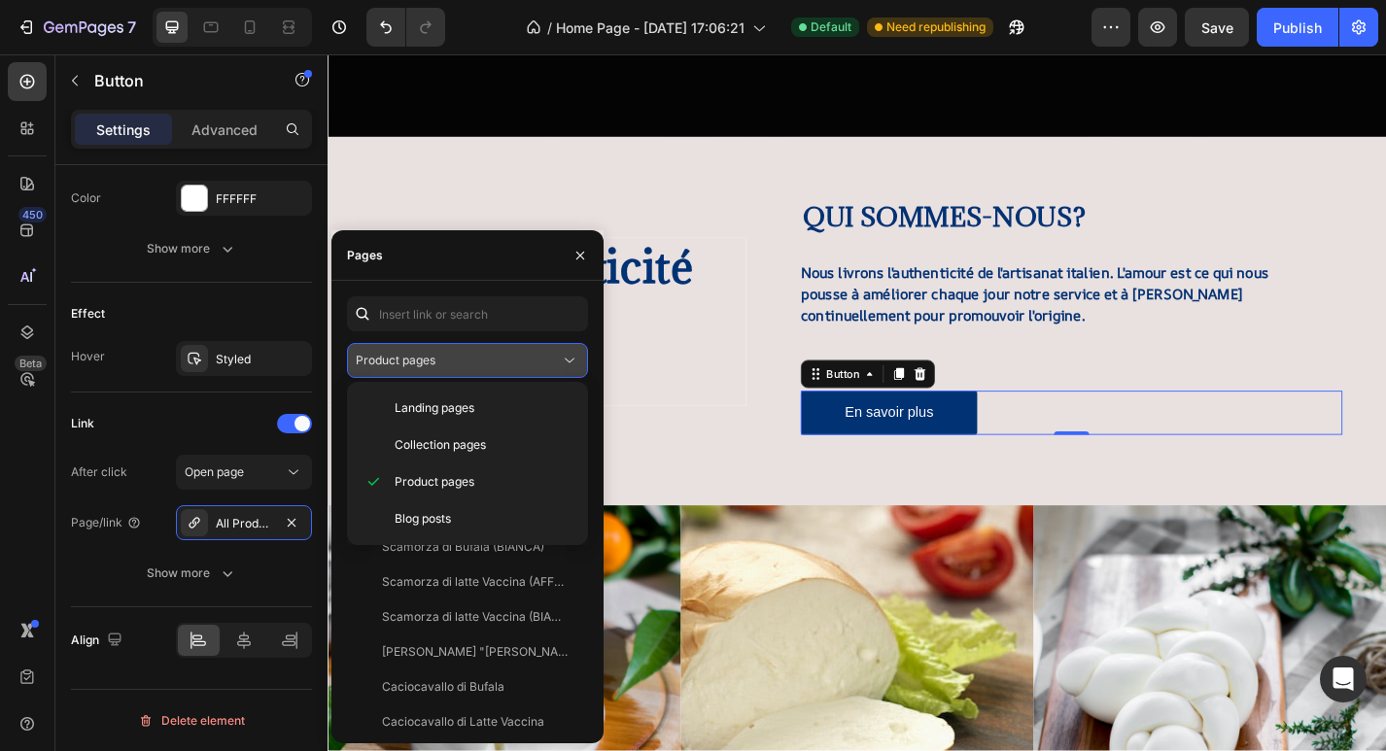
click at [499, 344] on button "Product pages" at bounding box center [467, 360] width 241 height 35
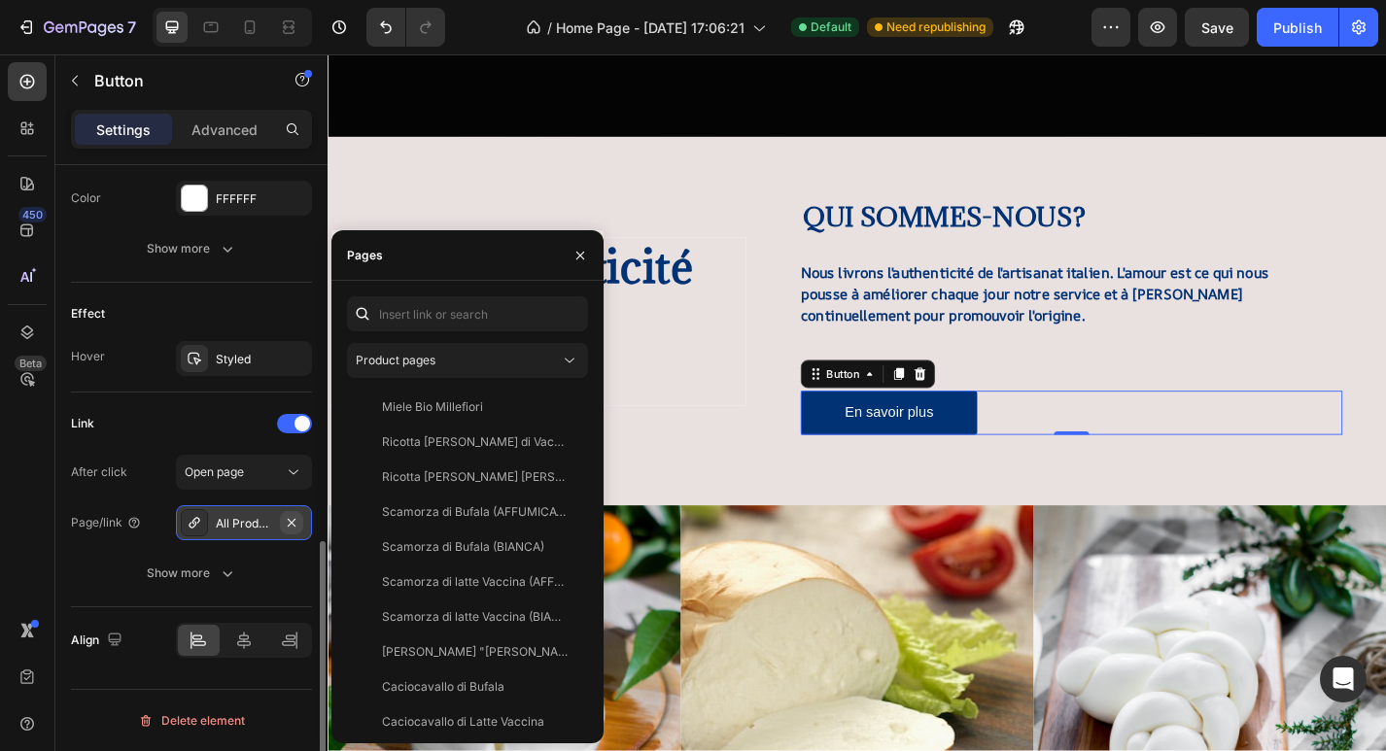
click at [292, 522] on icon "button" at bounding box center [292, 522] width 8 height 8
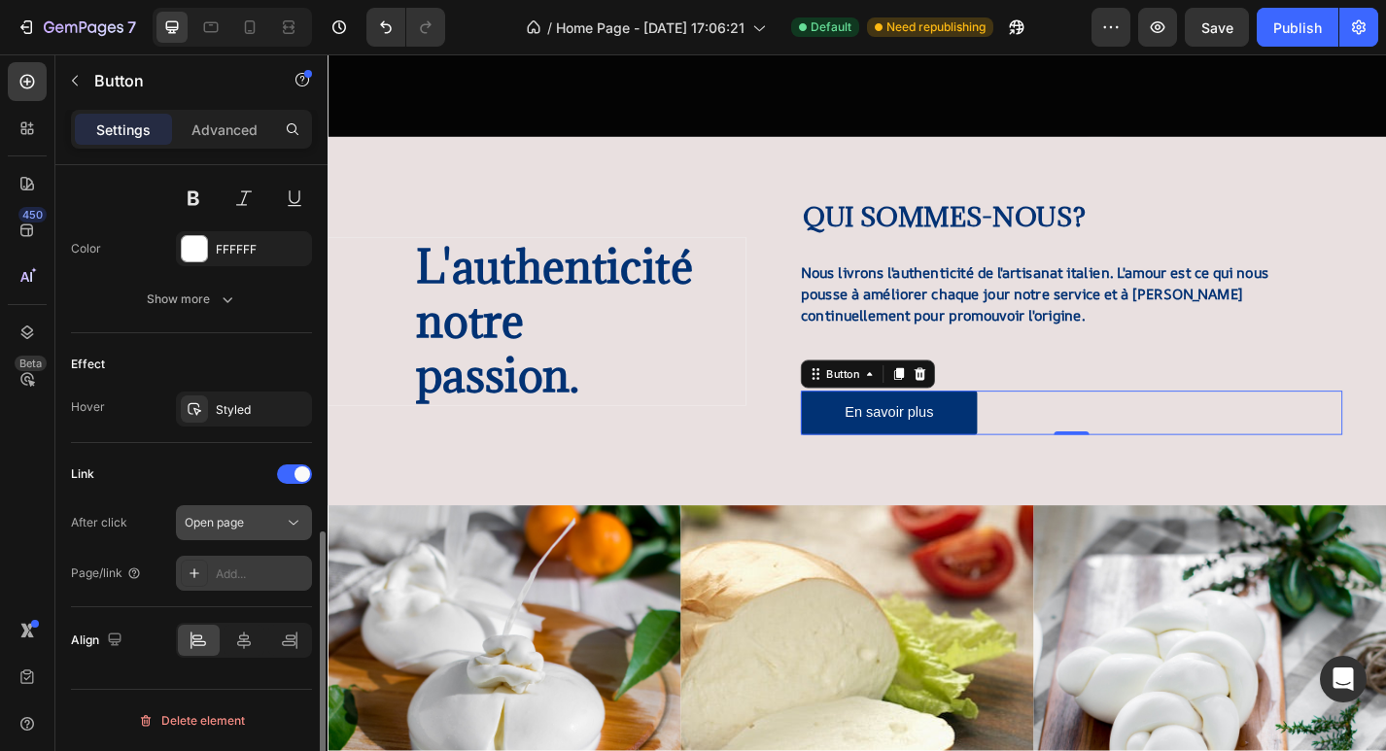
click at [266, 533] on button "Open page" at bounding box center [244, 522] width 136 height 35
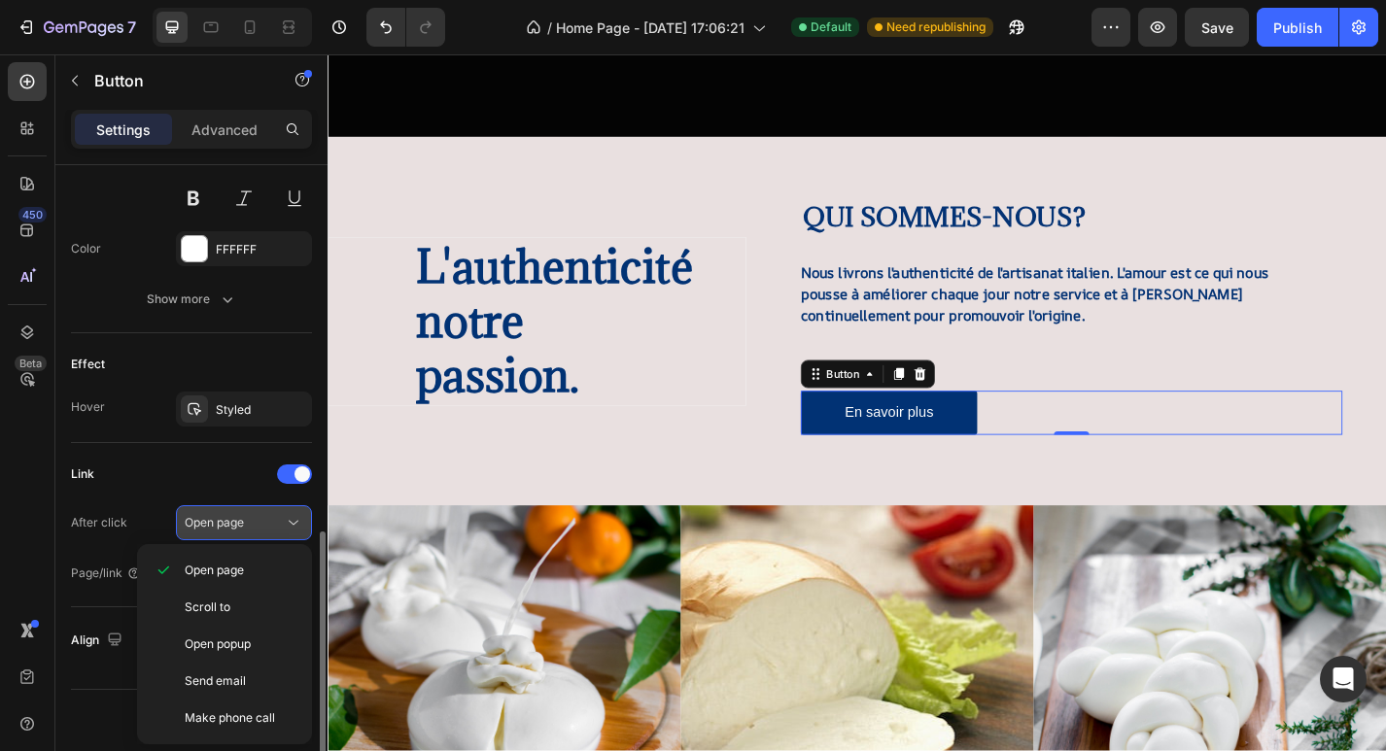
click at [266, 533] on button "Open page" at bounding box center [244, 522] width 136 height 35
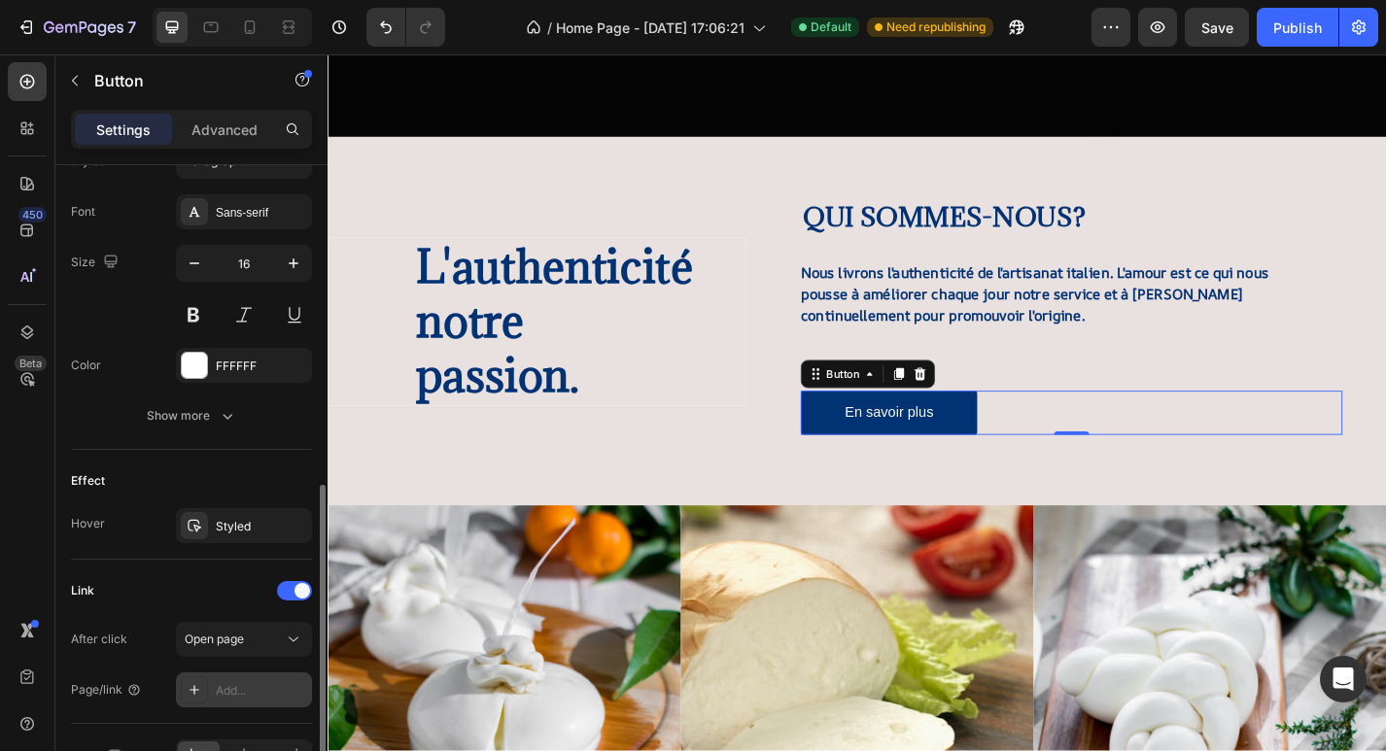
scroll to position [826, 0]
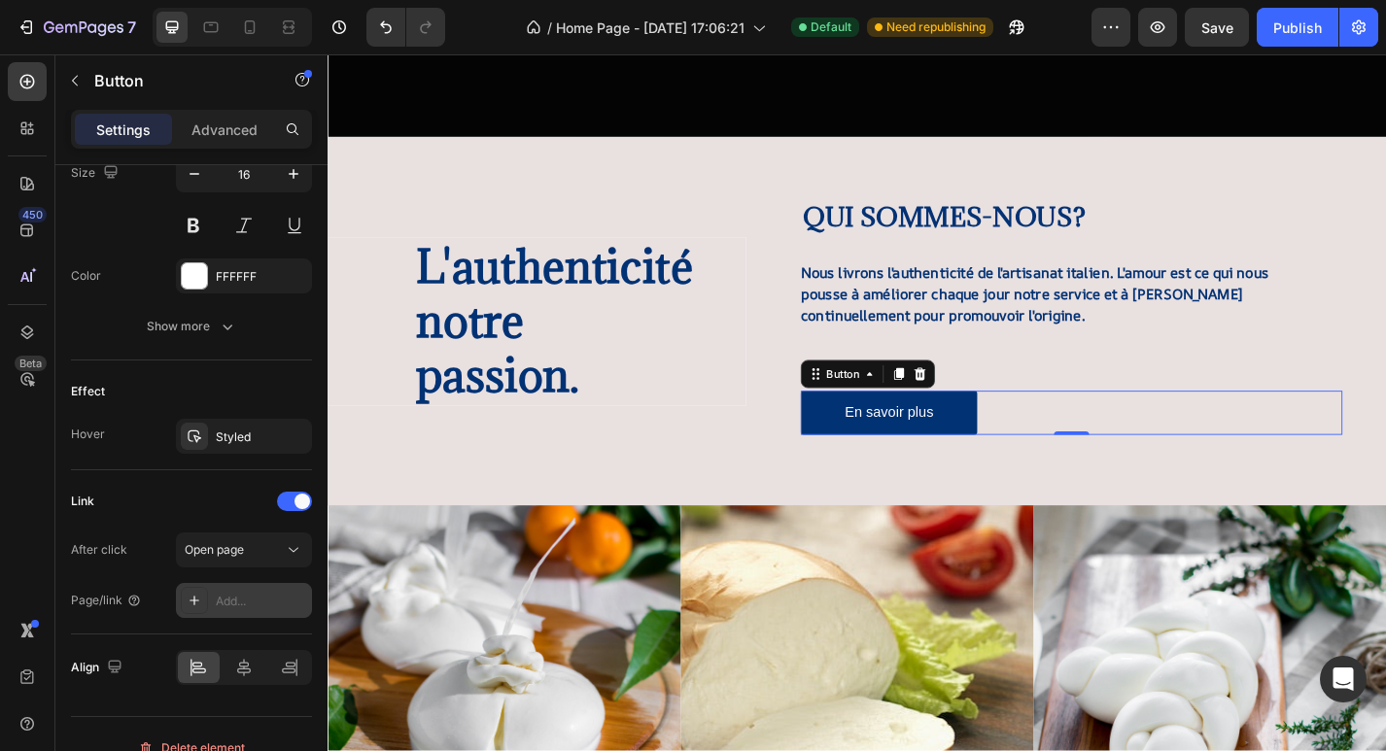
click at [233, 605] on div "Add..." at bounding box center [261, 601] width 91 height 17
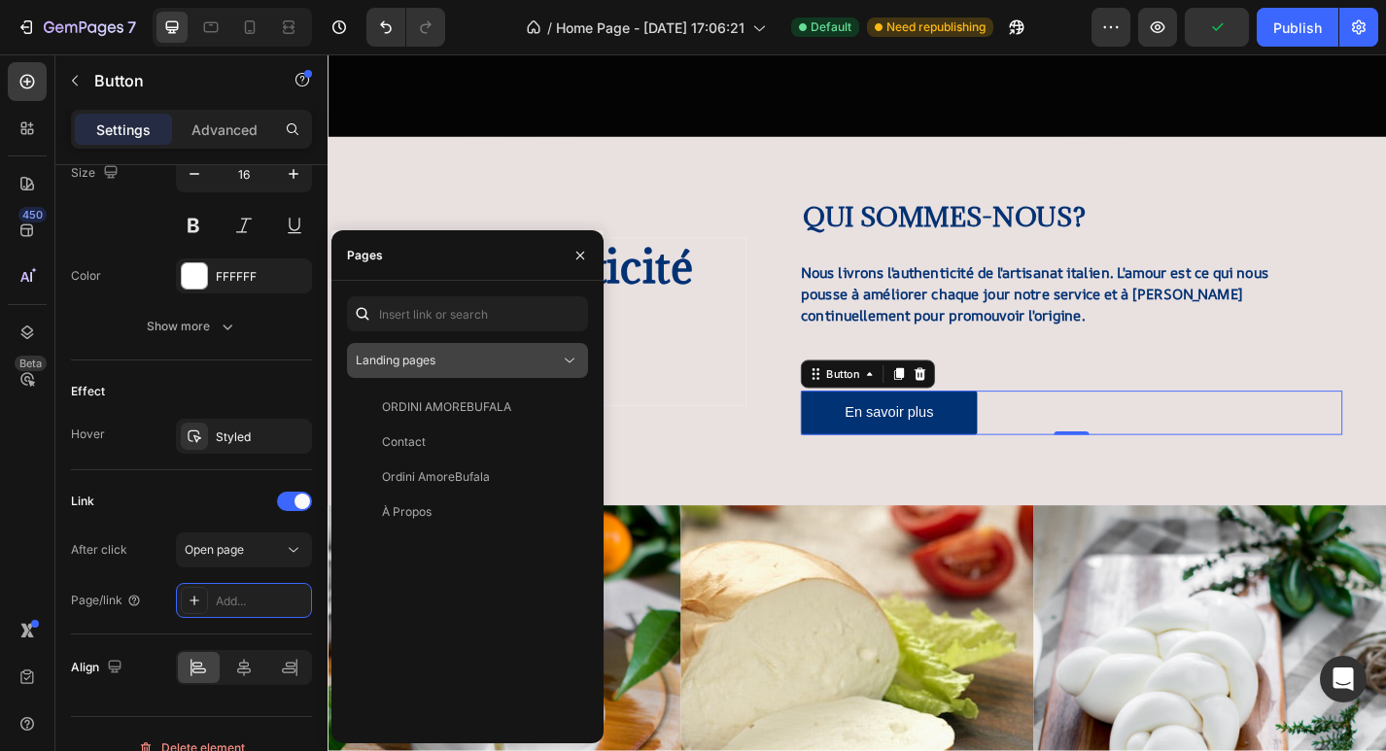
click at [472, 360] on div "Landing pages" at bounding box center [458, 360] width 204 height 17
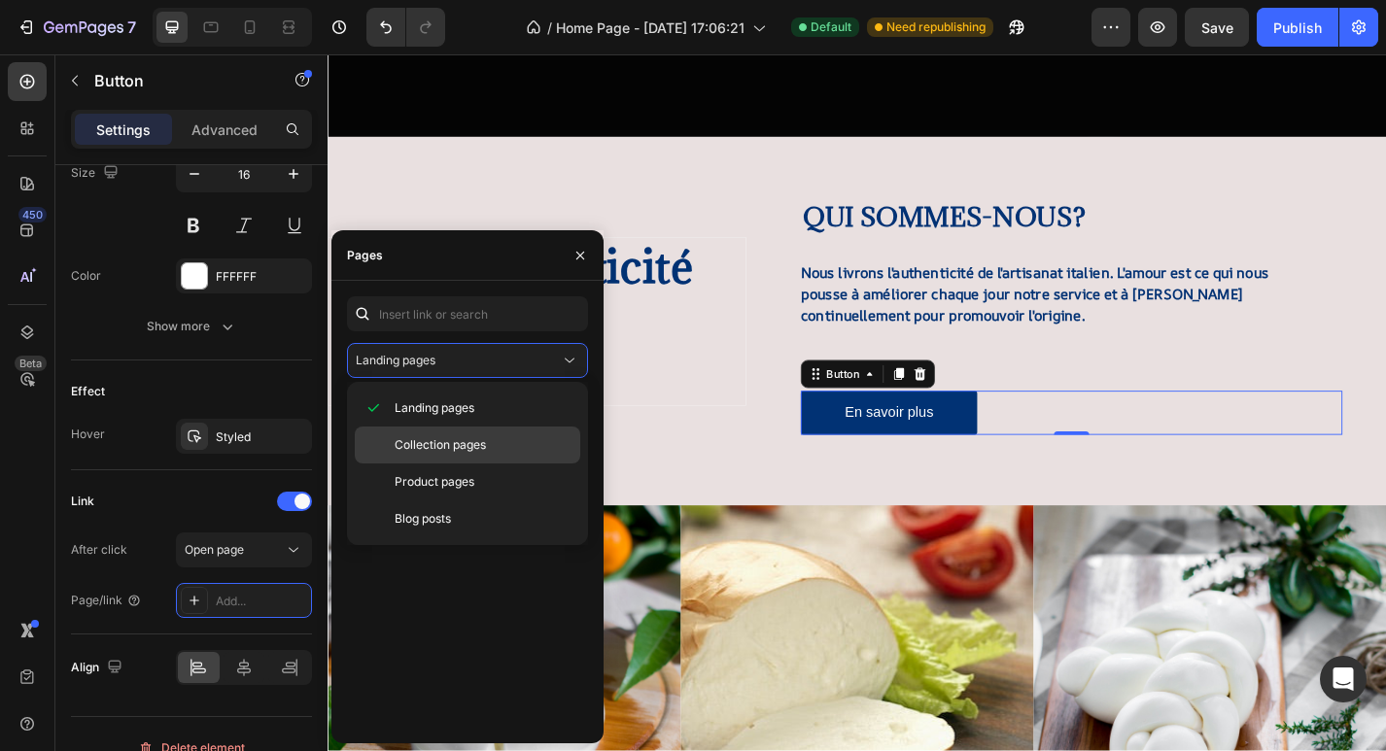
click at [465, 445] on span "Collection pages" at bounding box center [440, 444] width 91 height 17
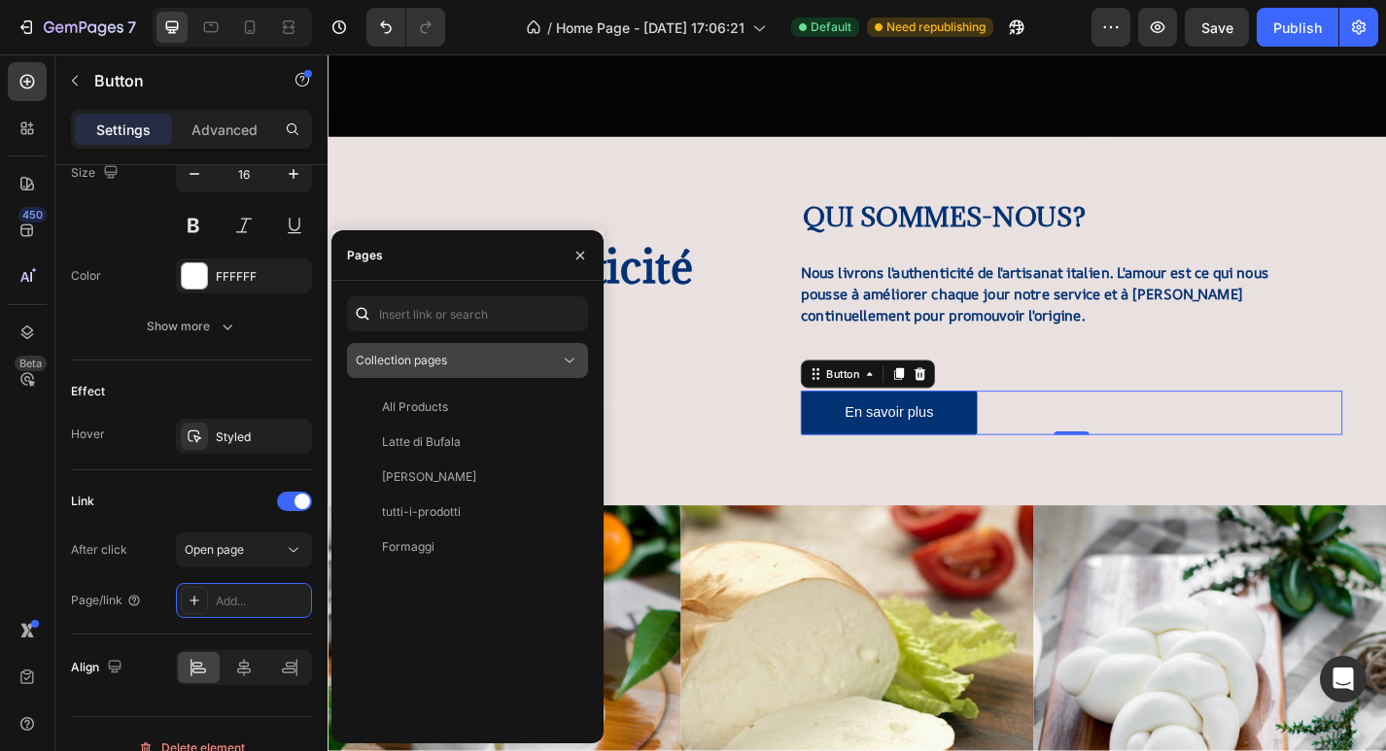
click at [475, 368] on div "Collection pages" at bounding box center [458, 360] width 204 height 17
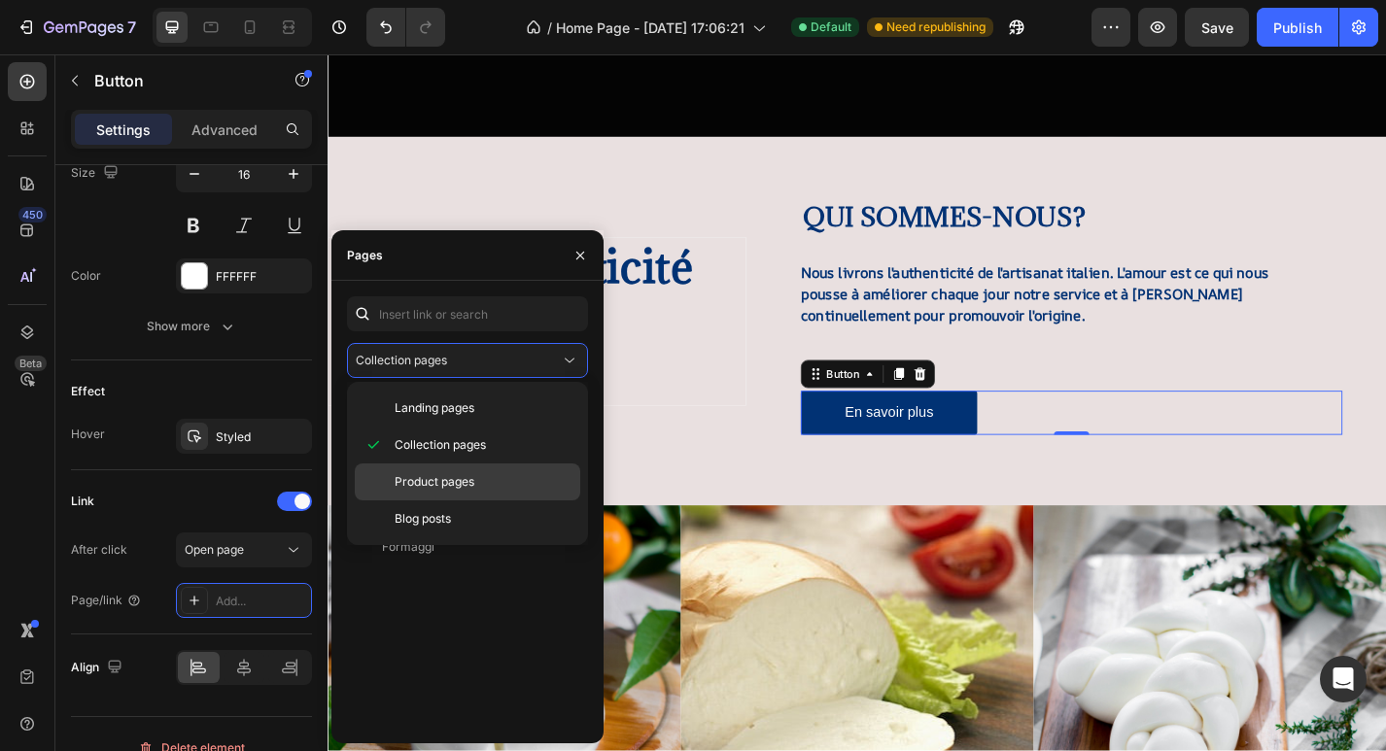
click at [457, 490] on span "Product pages" at bounding box center [435, 481] width 80 height 17
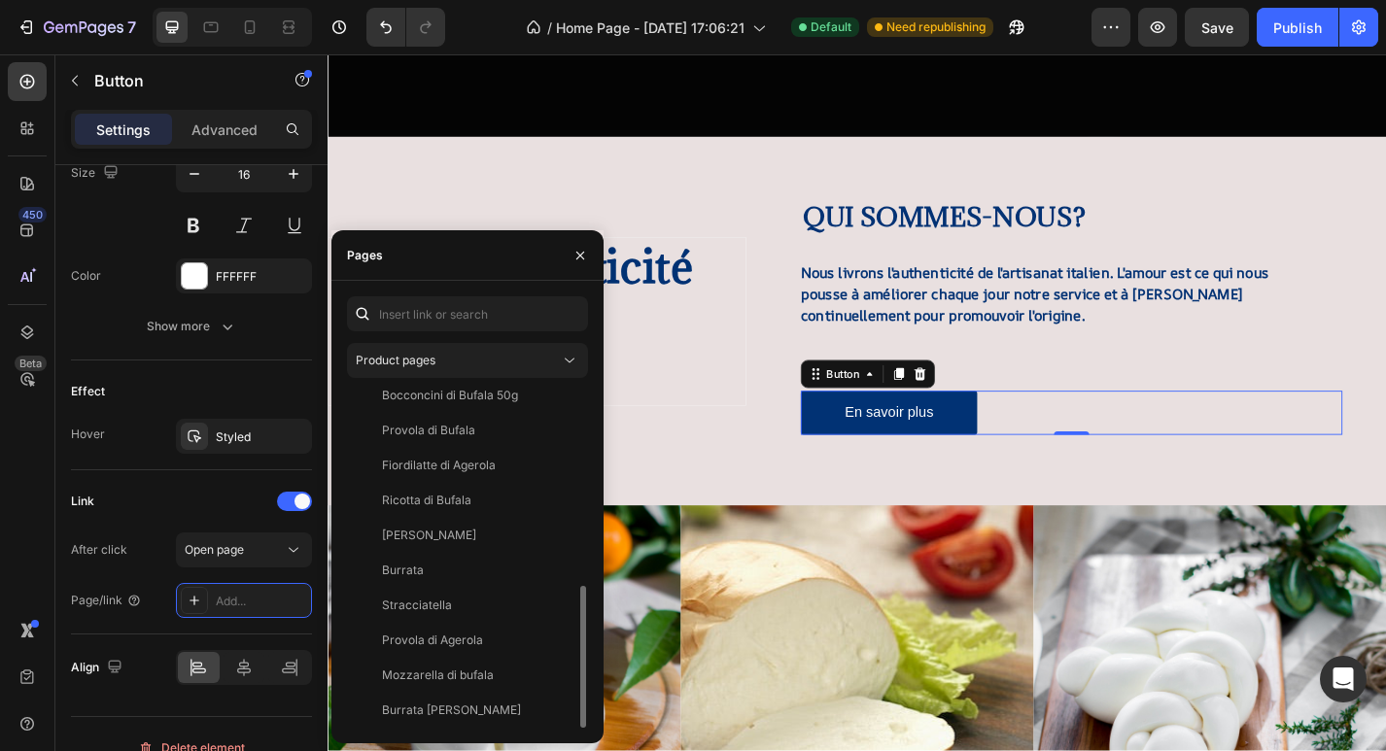
scroll to position [0, 0]
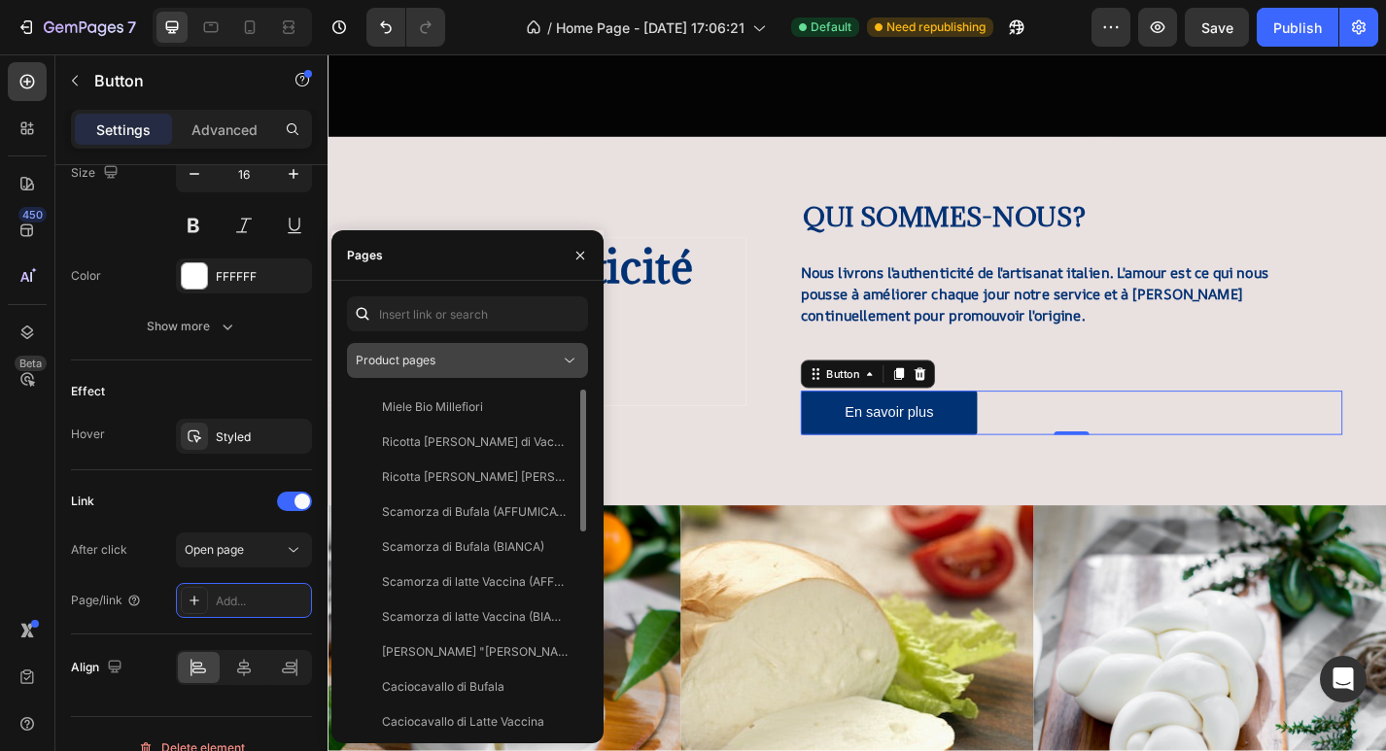
click at [492, 371] on button "Product pages" at bounding box center [467, 360] width 241 height 35
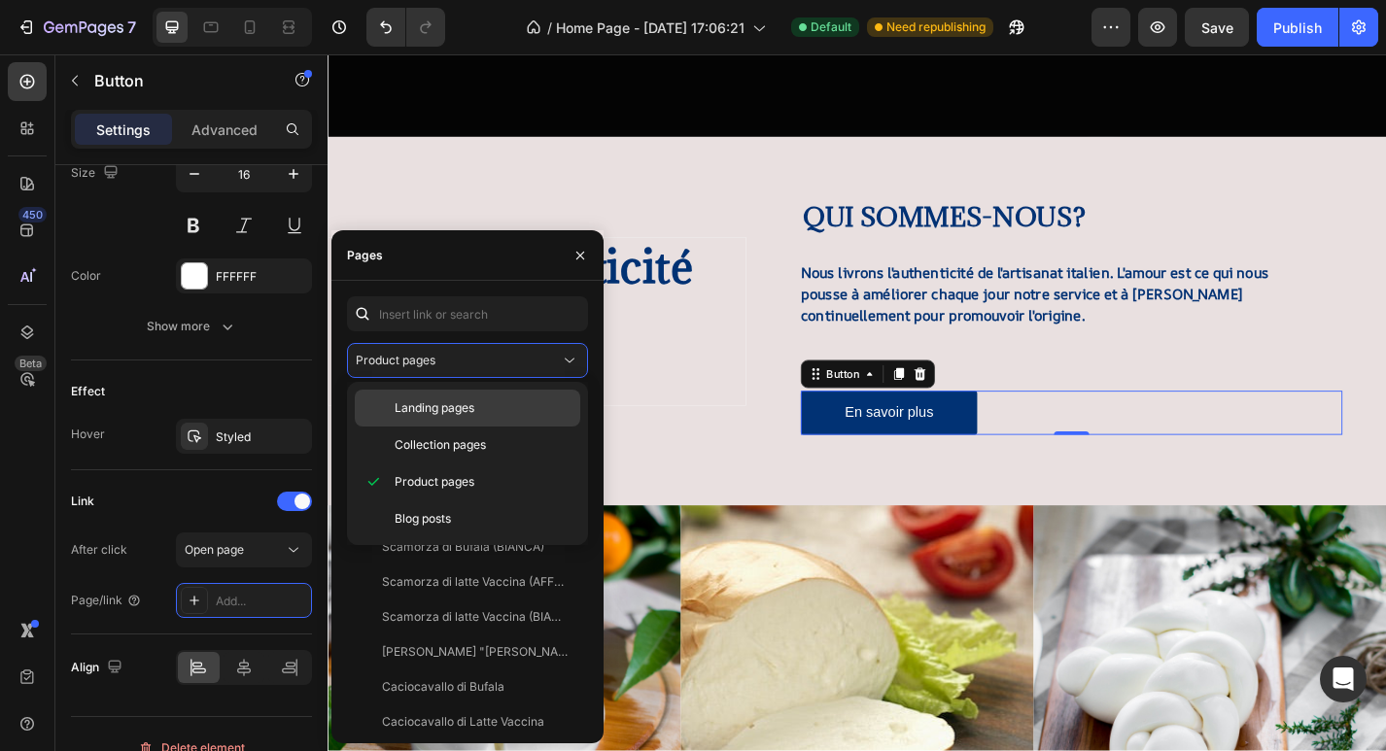
click at [465, 409] on span "Landing pages" at bounding box center [435, 407] width 80 height 17
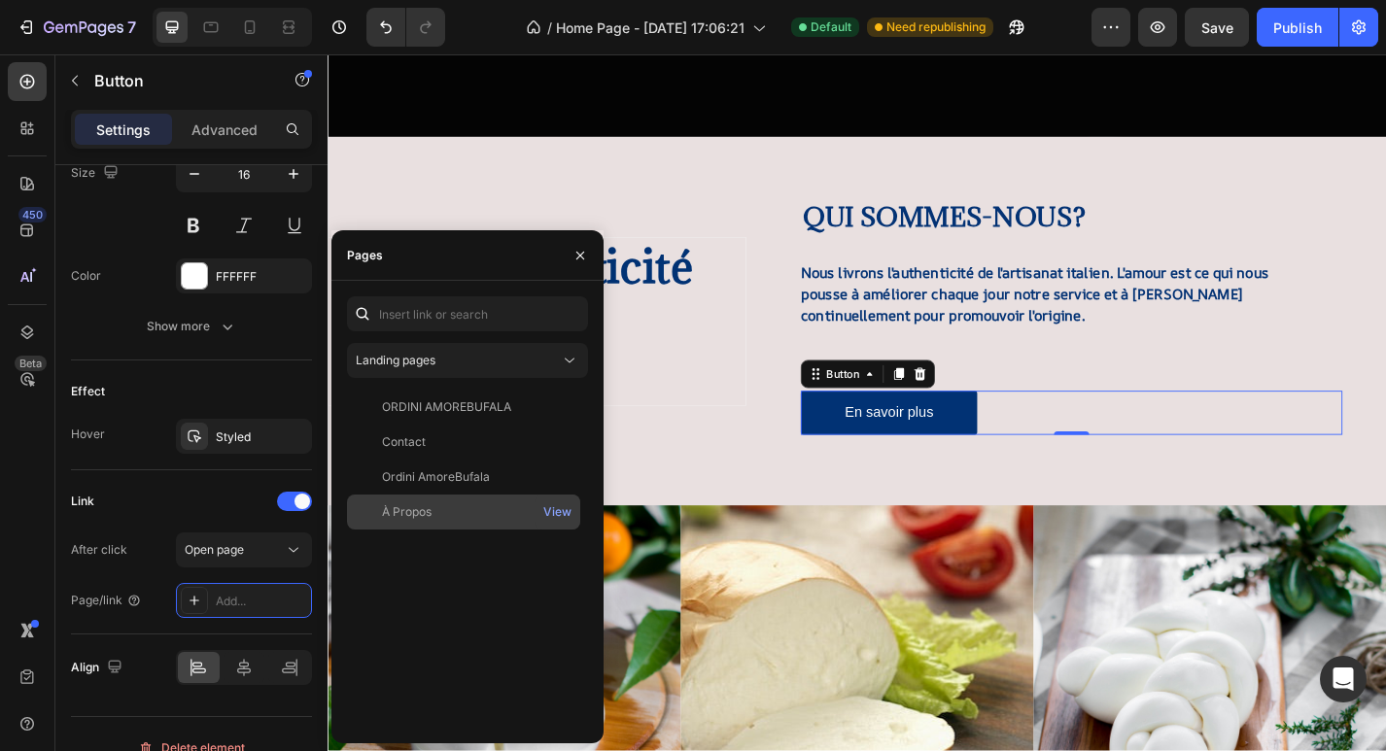
click at [440, 509] on div "À Propos" at bounding box center [464, 511] width 218 height 17
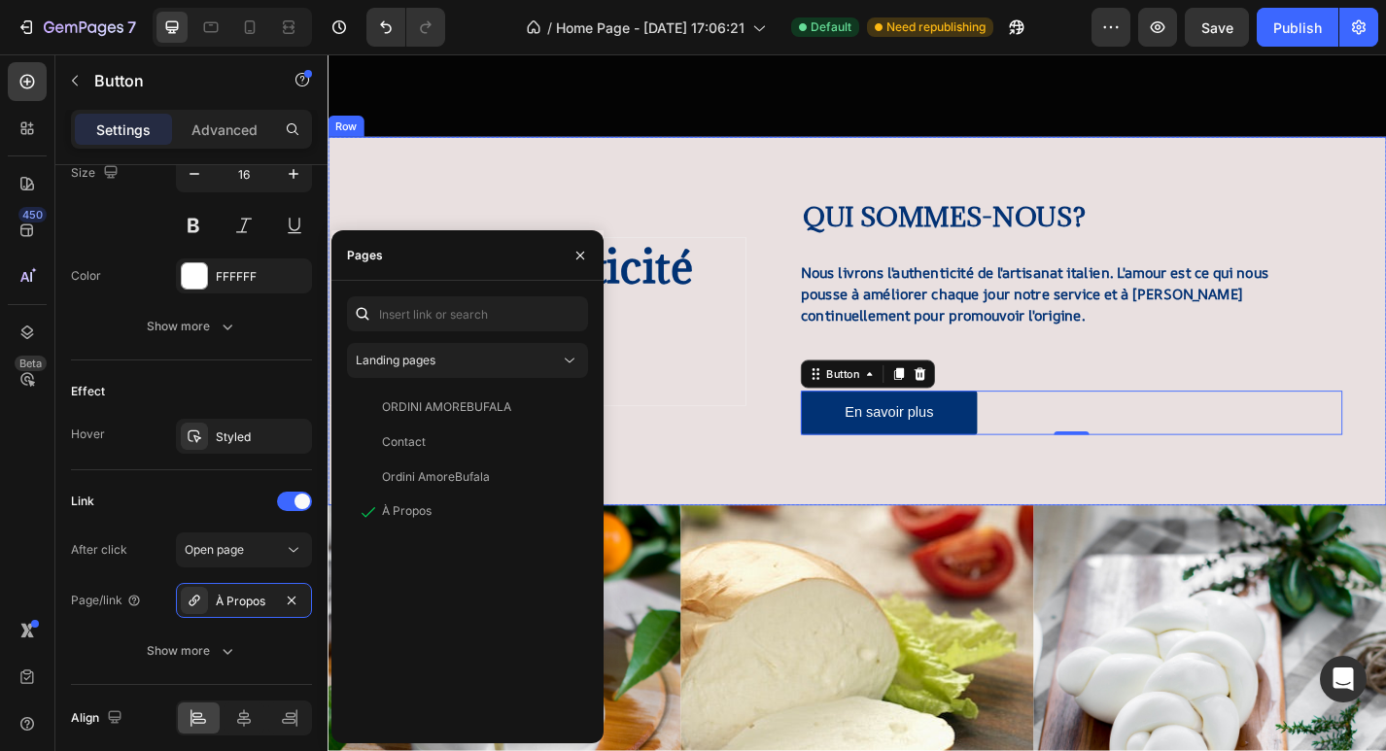
click at [729, 493] on div "L'authenticité notre passion. Heading Hero Banner" at bounding box center [557, 349] width 461 height 406
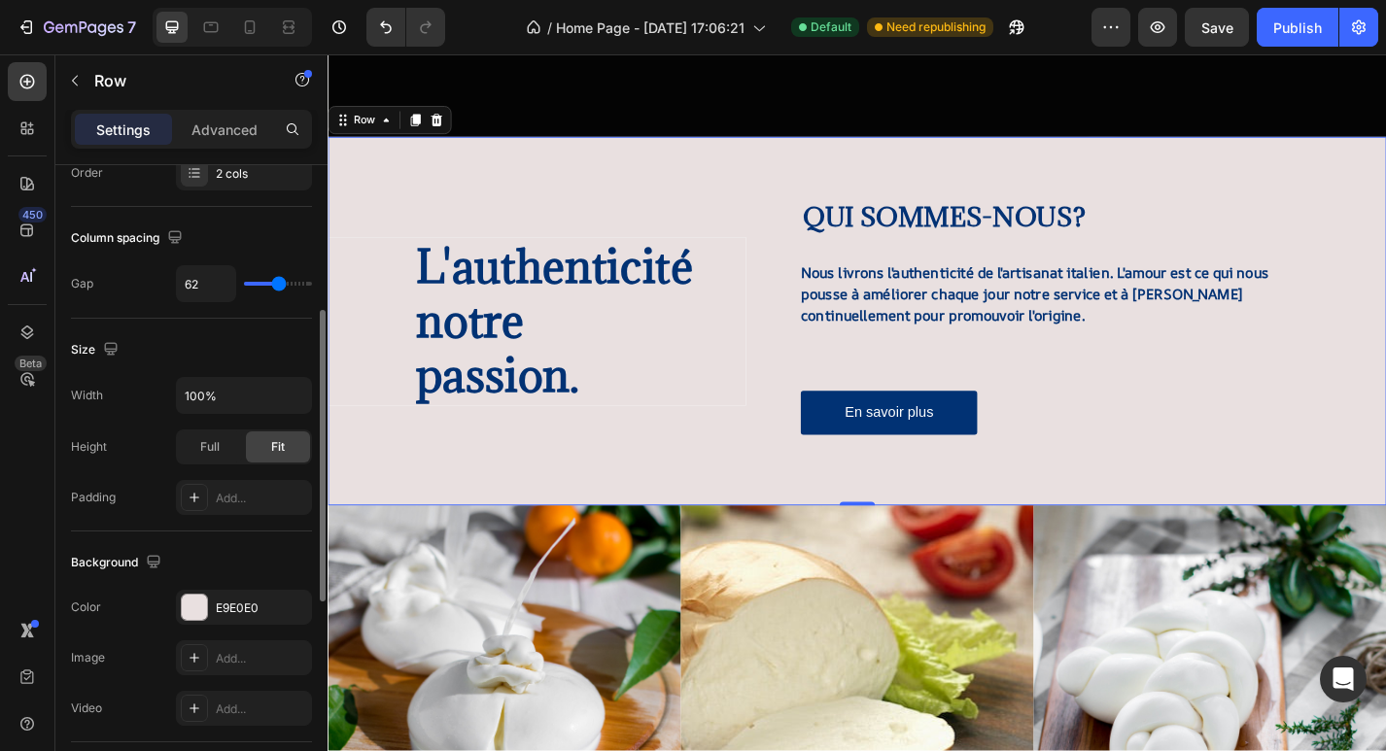
scroll to position [359, 0]
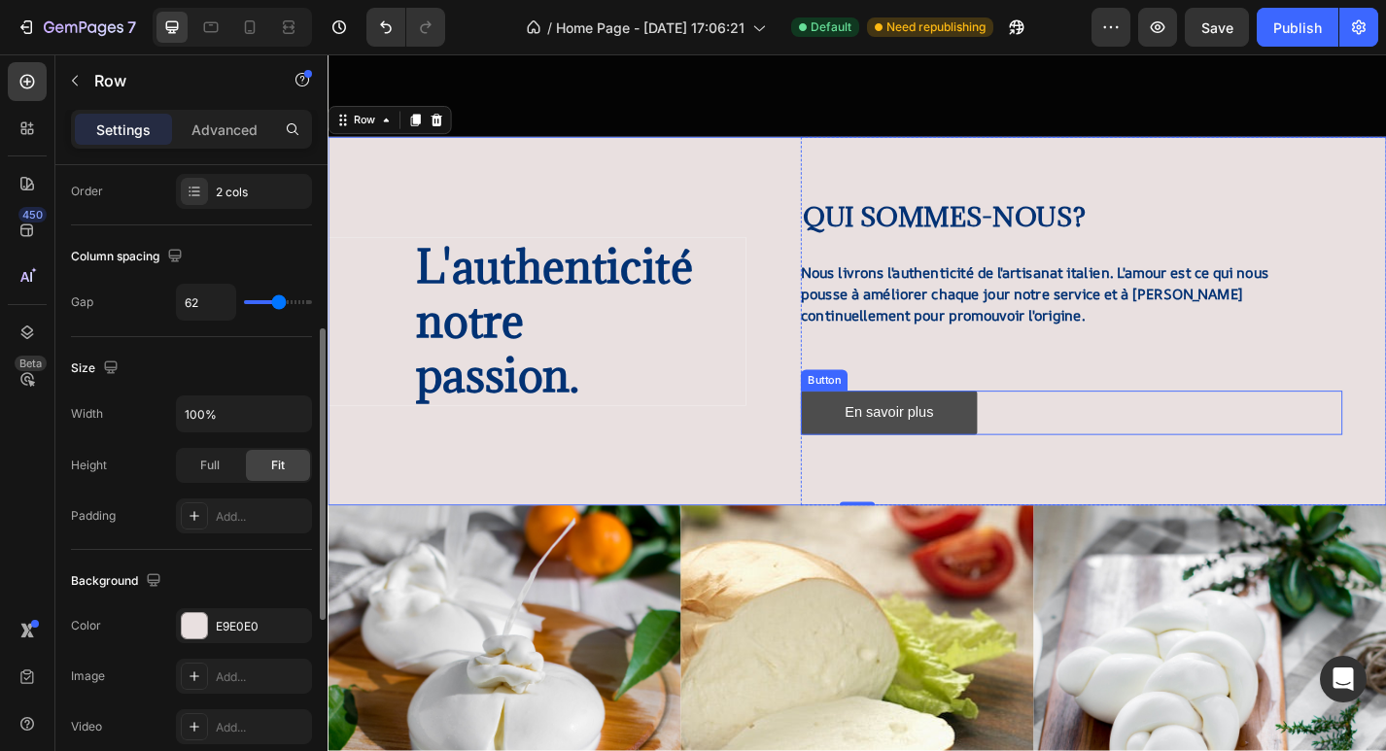
click at [870, 469] on link "En savoir plus" at bounding box center [945, 450] width 194 height 49
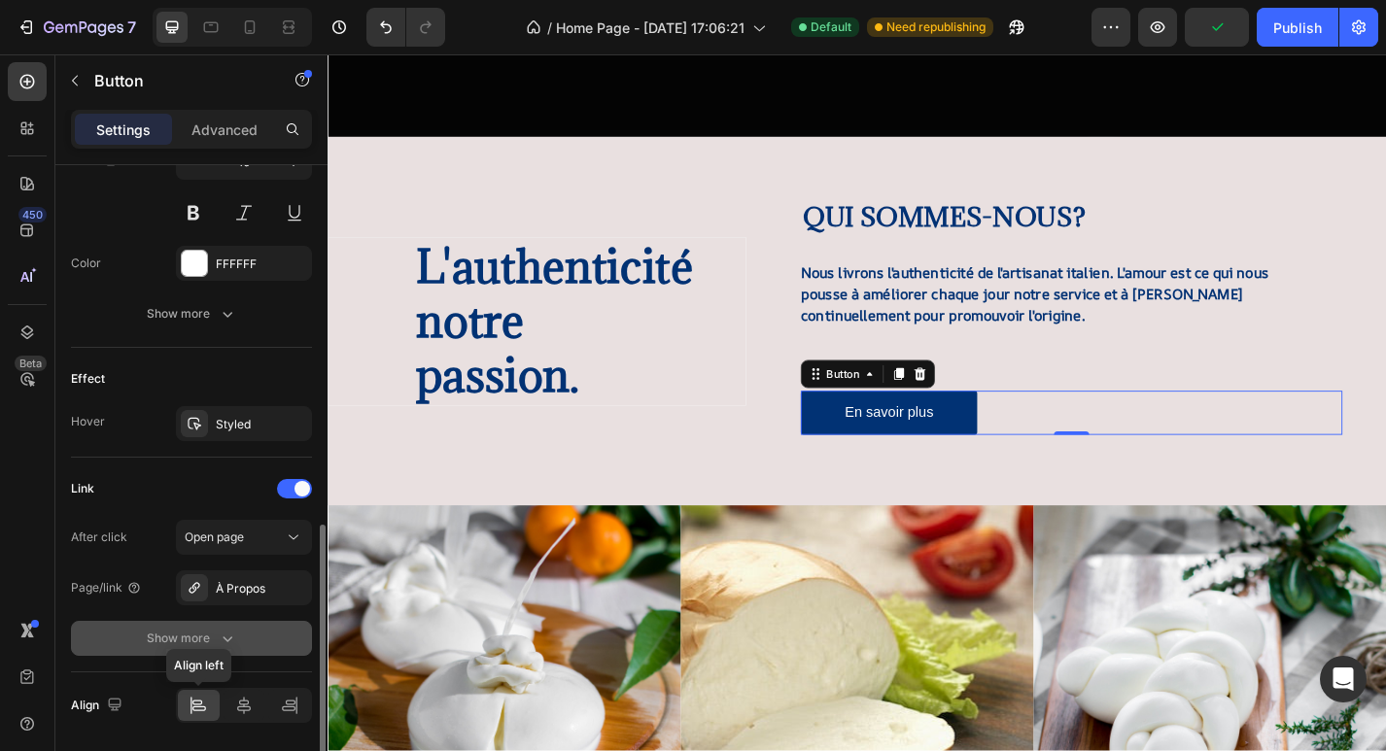
scroll to position [846, 0]
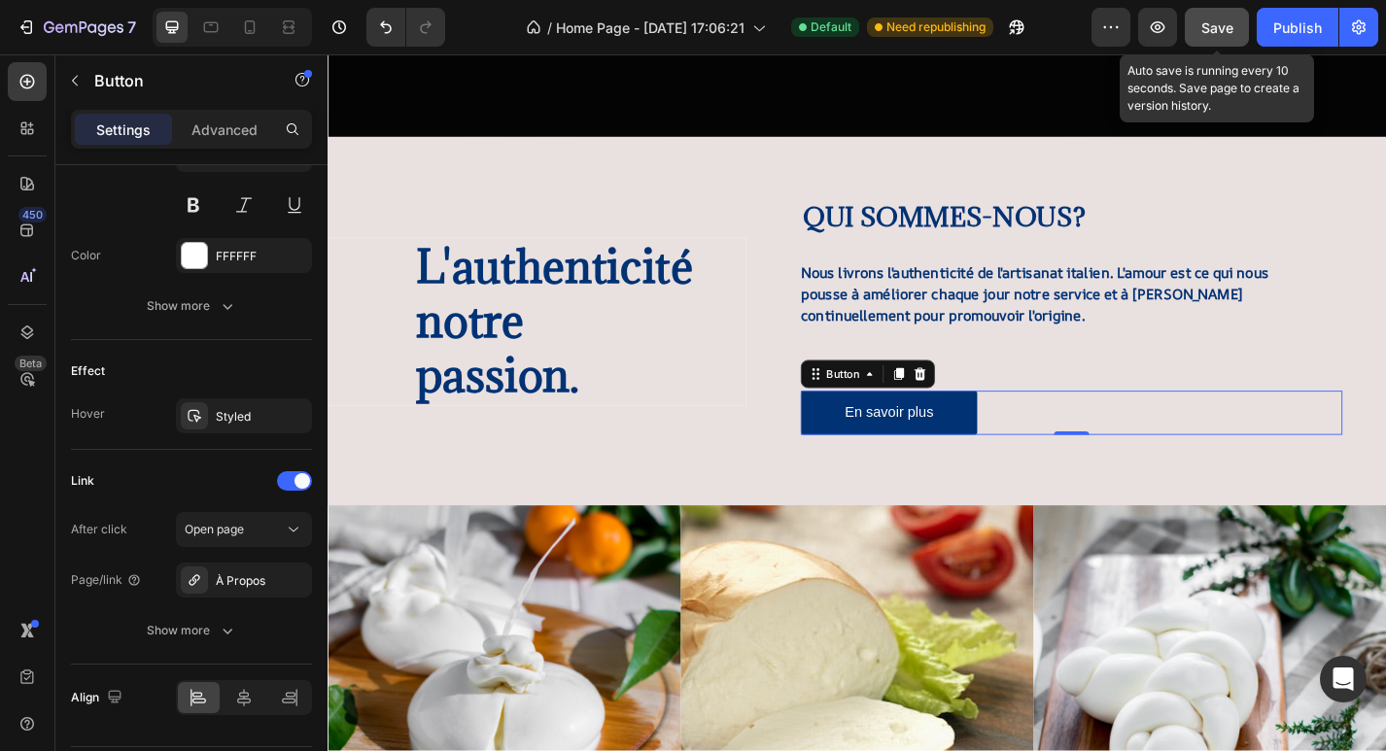
click at [1225, 29] on span "Save" at bounding box center [1217, 27] width 32 height 17
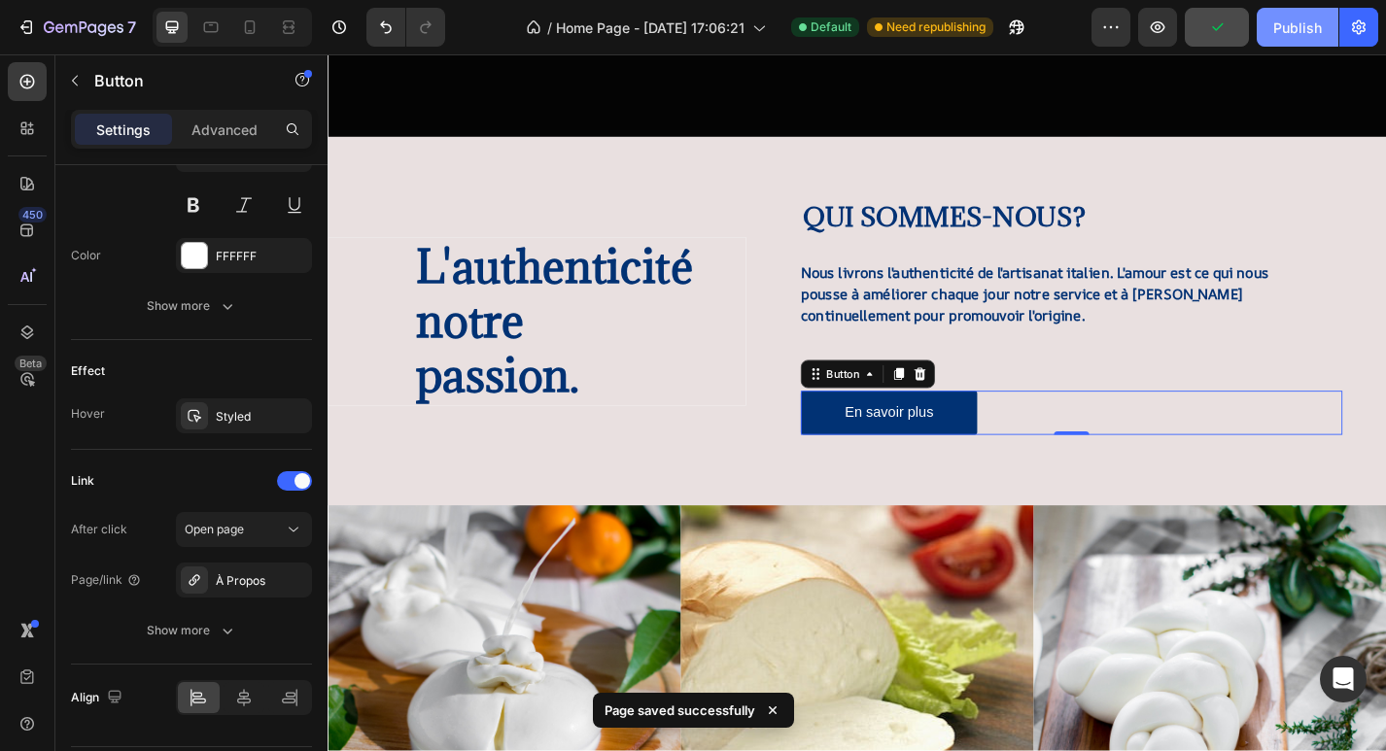
click at [1293, 34] on div "Publish" at bounding box center [1297, 27] width 49 height 20
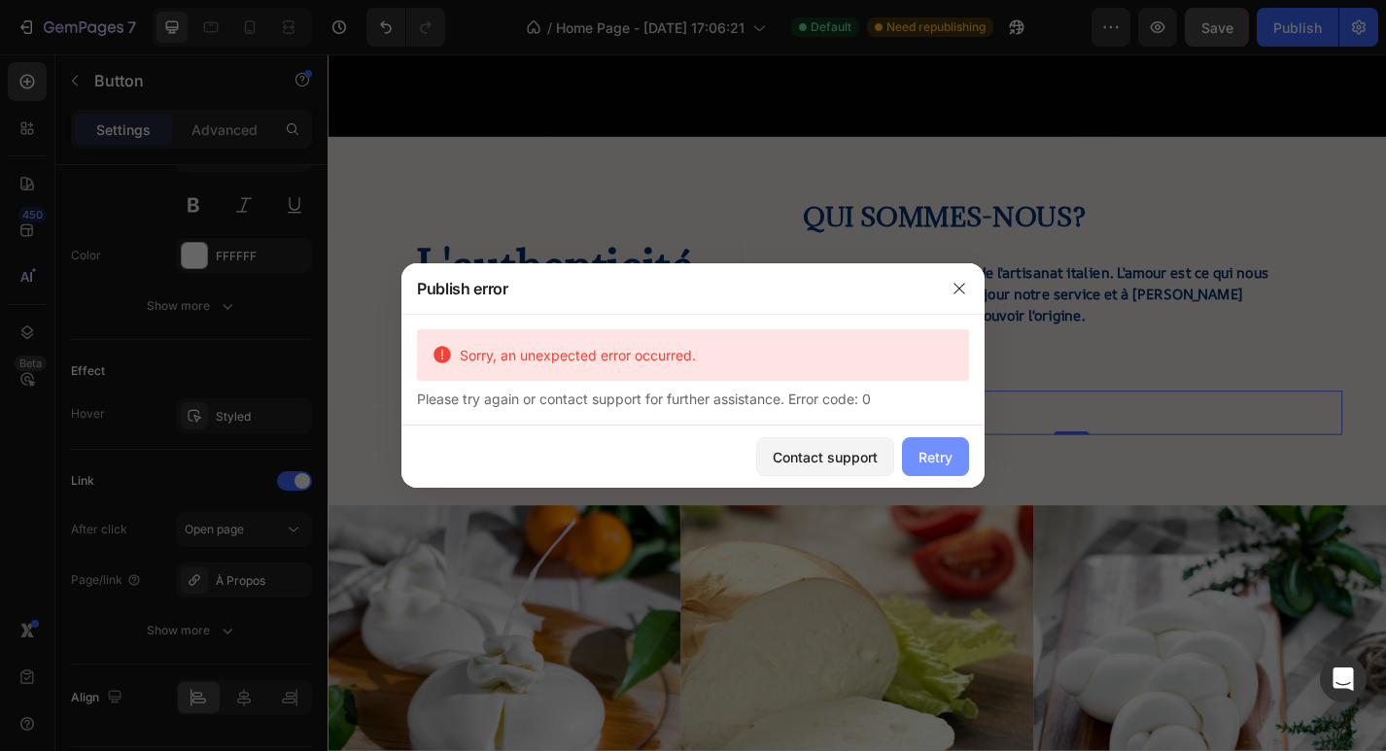
click at [913, 461] on button "Retry" at bounding box center [935, 456] width 67 height 39
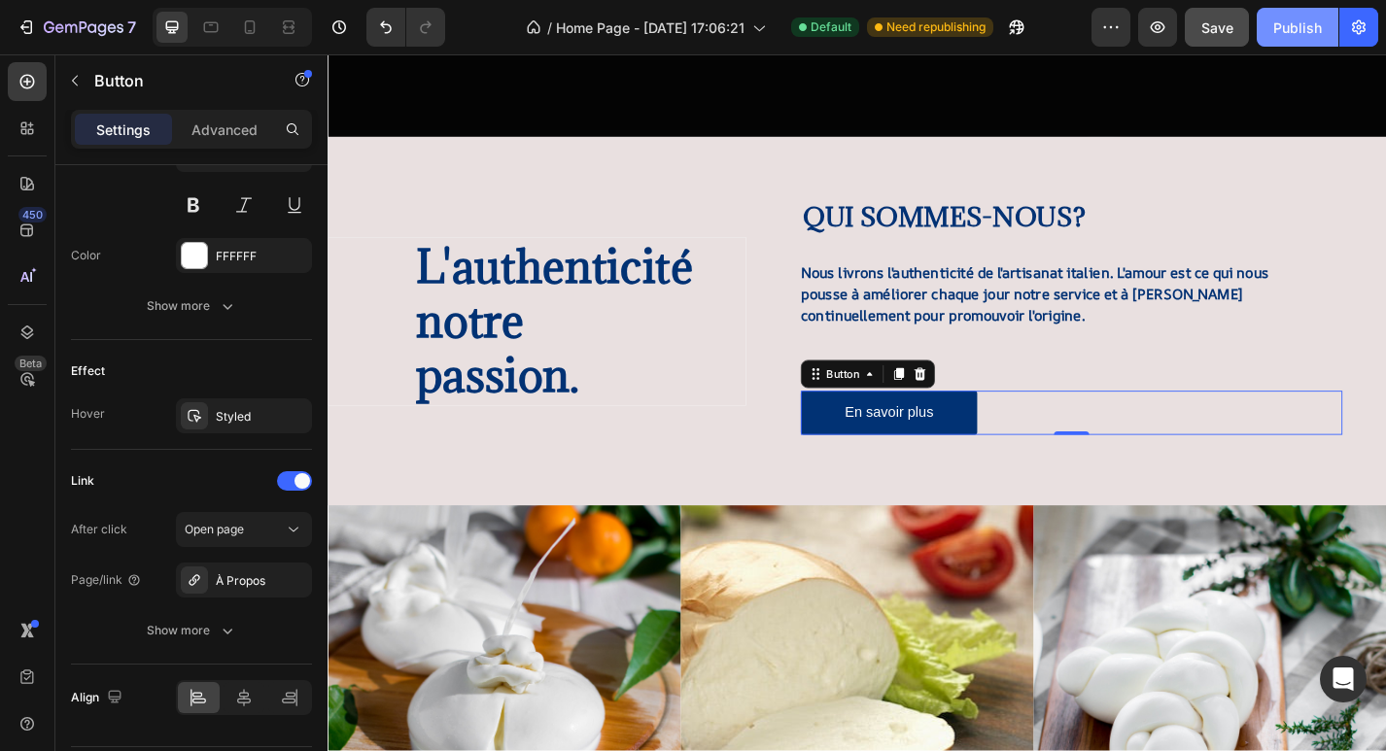
click at [1294, 45] on button "Publish" at bounding box center [1298, 27] width 82 height 39
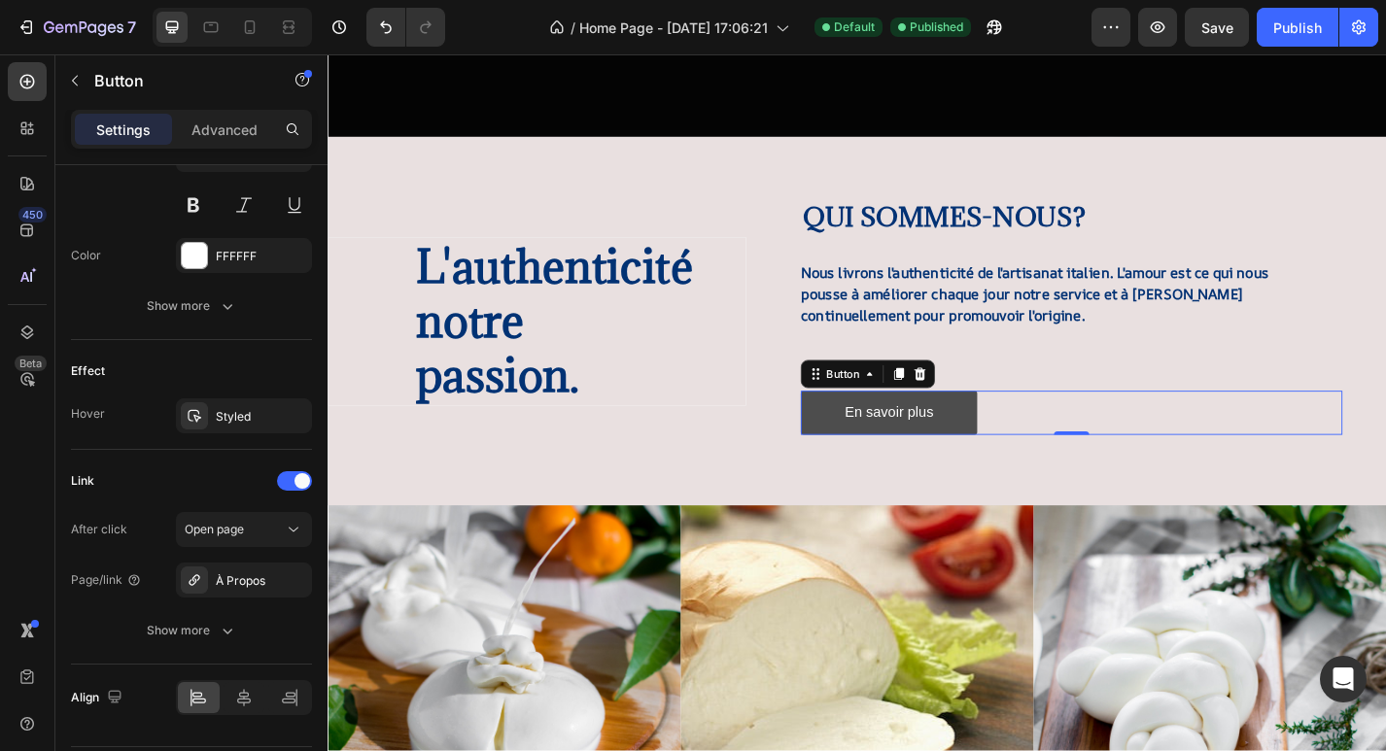
click at [1000, 456] on link "En savoir plus" at bounding box center [945, 450] width 194 height 49
click at [1009, 450] on link "En savoir plus" at bounding box center [945, 450] width 194 height 49
